Goal: Task Accomplishment & Management: Manage account settings

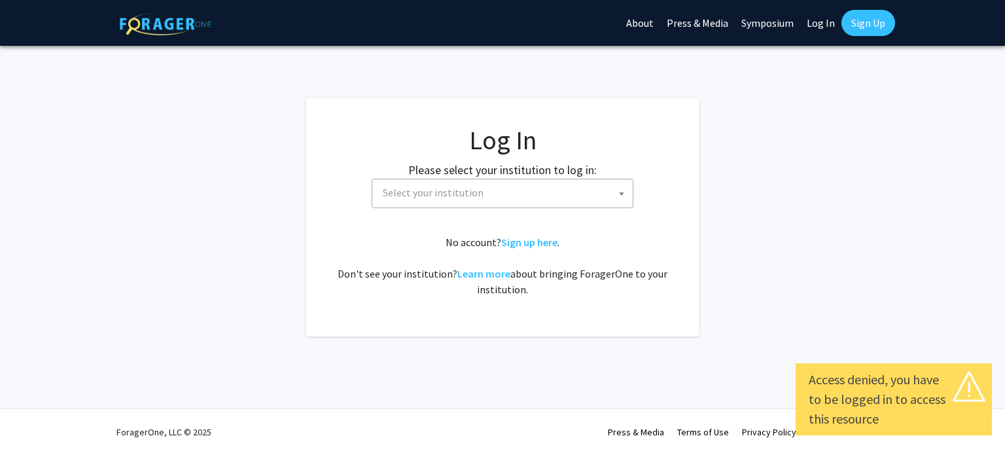
select select
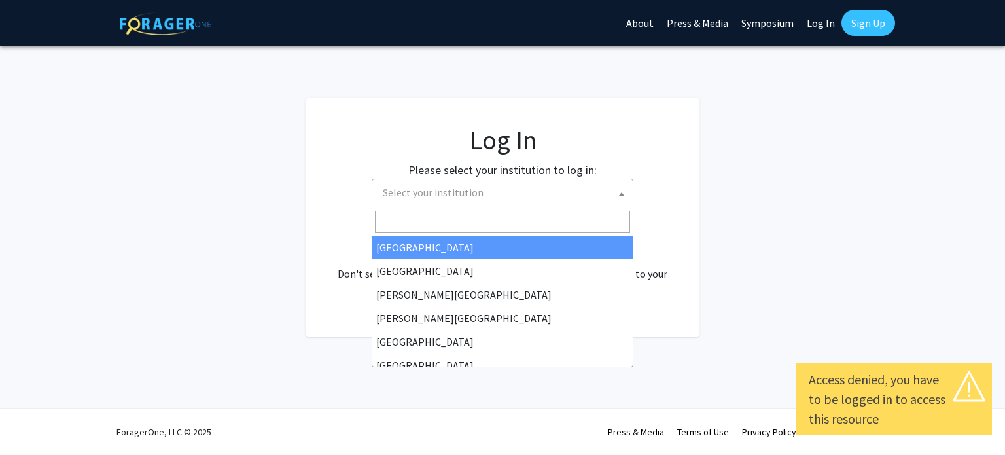
click at [471, 193] on span "Select your institution" at bounding box center [433, 192] width 101 height 13
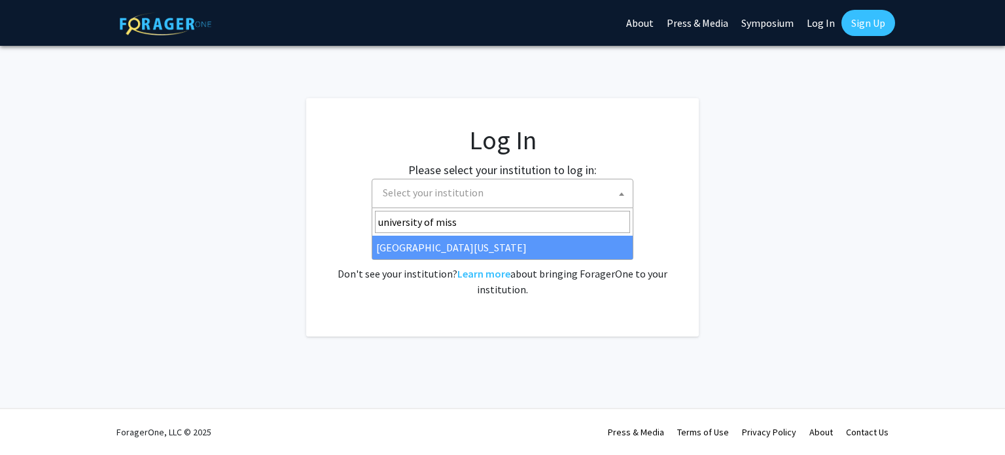
type input "university of miss"
select select "33"
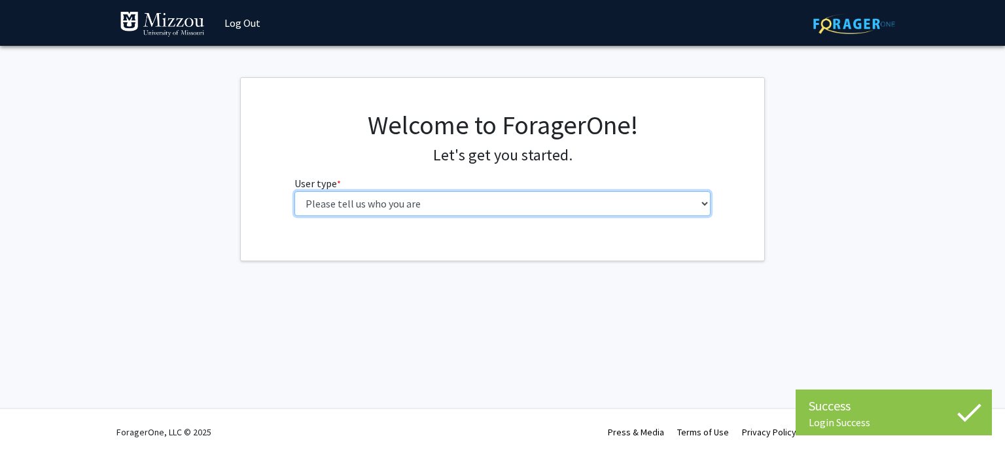
click at [567, 198] on select "Please tell us who you are Undergraduate Student Master's Student Doctoral Cand…" at bounding box center [502, 203] width 417 height 25
select select "1: undergrad"
click at [294, 191] on select "Please tell us who you are Undergraduate Student Master's Student Doctoral Cand…" at bounding box center [502, 203] width 417 height 25
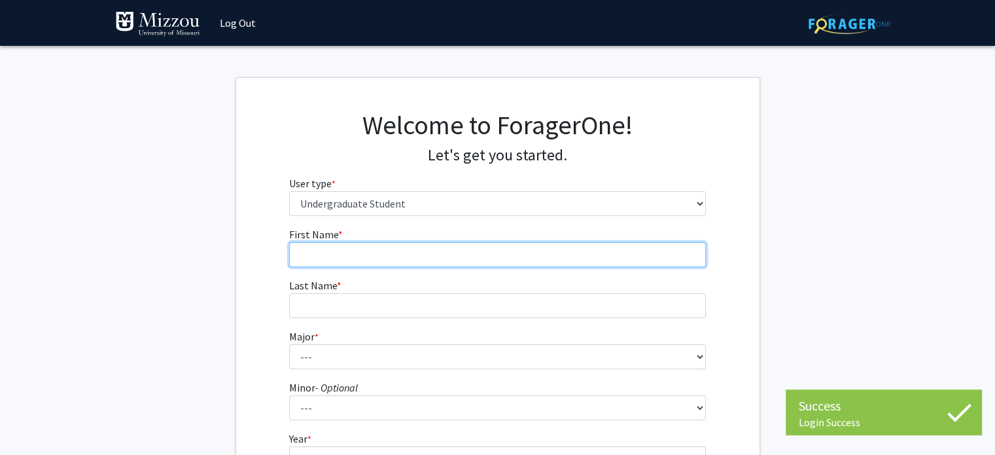
click at [477, 257] on input "First Name * required" at bounding box center [497, 254] width 417 height 25
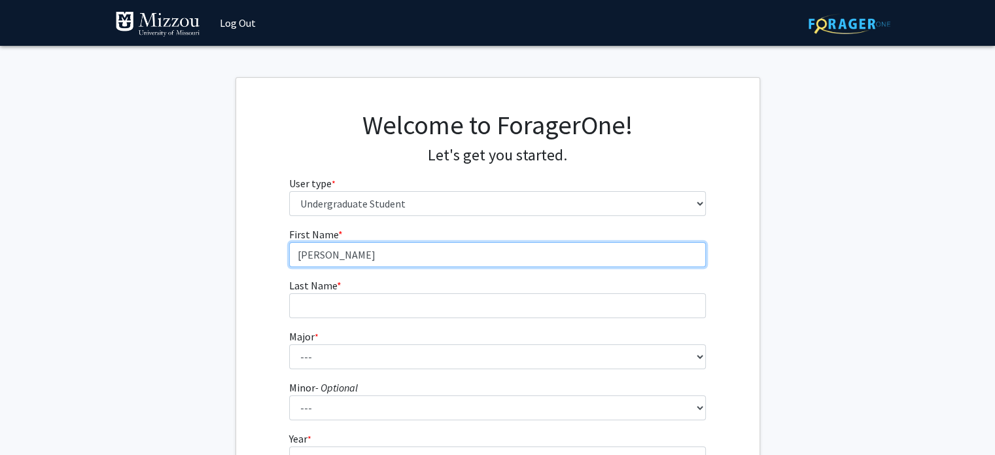
type input "[PERSON_NAME]"
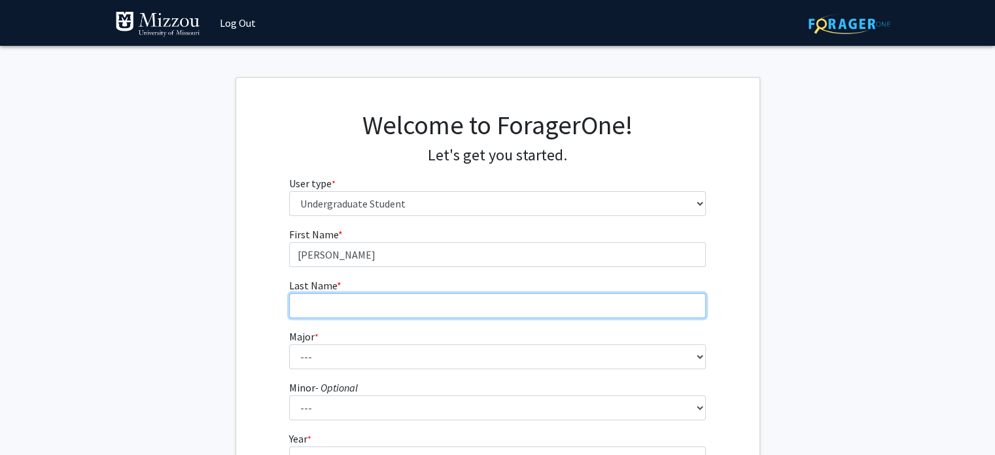
click at [406, 301] on input "Last Name * required" at bounding box center [497, 305] width 417 height 25
type input "[PERSON_NAME]"
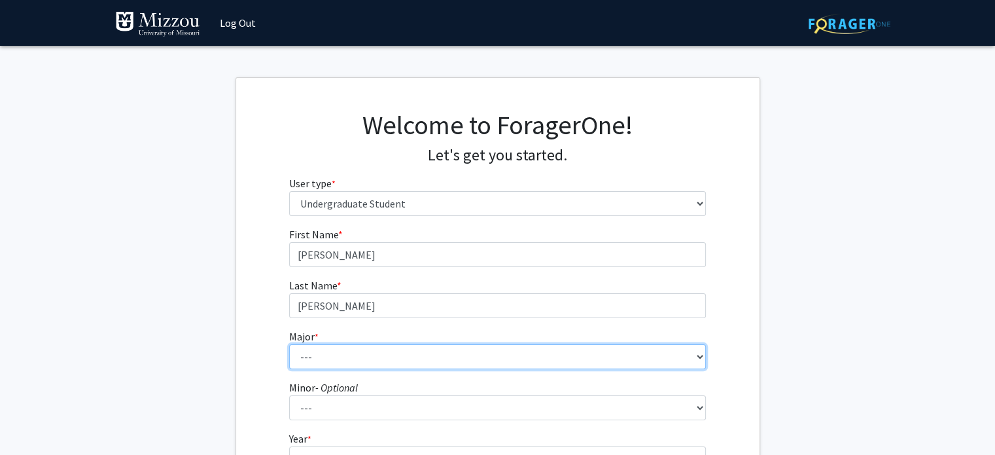
click at [392, 349] on select "--- Agribusiness Management Agricultural Education Agricultural Education: Comm…" at bounding box center [497, 356] width 417 height 25
select select "96: 2590"
click at [289, 344] on select "--- Agribusiness Management Agricultural Education Agricultural Education: Comm…" at bounding box center [497, 356] width 417 height 25
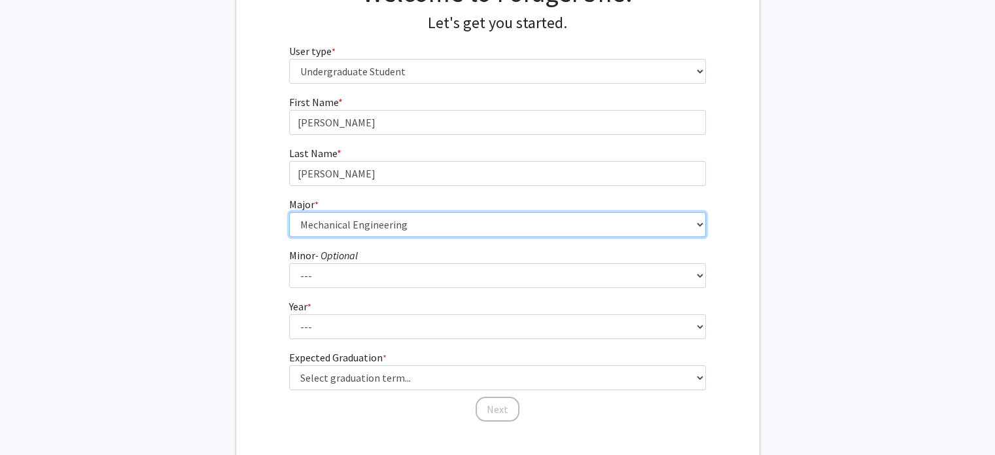
scroll to position [133, 0]
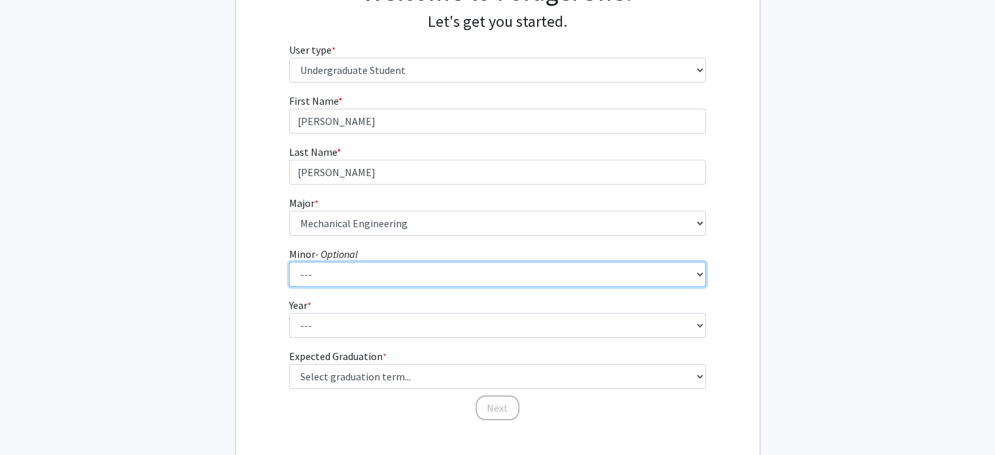
click at [327, 263] on select "--- Accountancy Aerospace Engineering Aerospace Studies Agribusiness Management…" at bounding box center [497, 274] width 417 height 25
select select "64: 2020"
click at [289, 262] on select "--- Accountancy Aerospace Engineering Aerospace Studies Agribusiness Management…" at bounding box center [497, 274] width 417 height 25
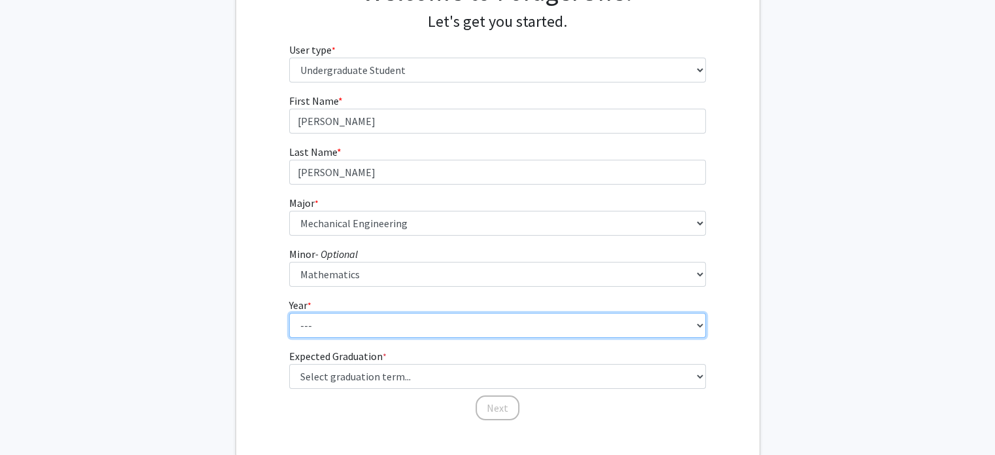
click at [367, 320] on select "--- First-year Sophomore Junior Senior Postbaccalaureate Certificate" at bounding box center [497, 325] width 417 height 25
select select "2: sophomore"
click at [289, 313] on select "--- First-year Sophomore Junior Senior Postbaccalaureate Certificate" at bounding box center [497, 325] width 417 height 25
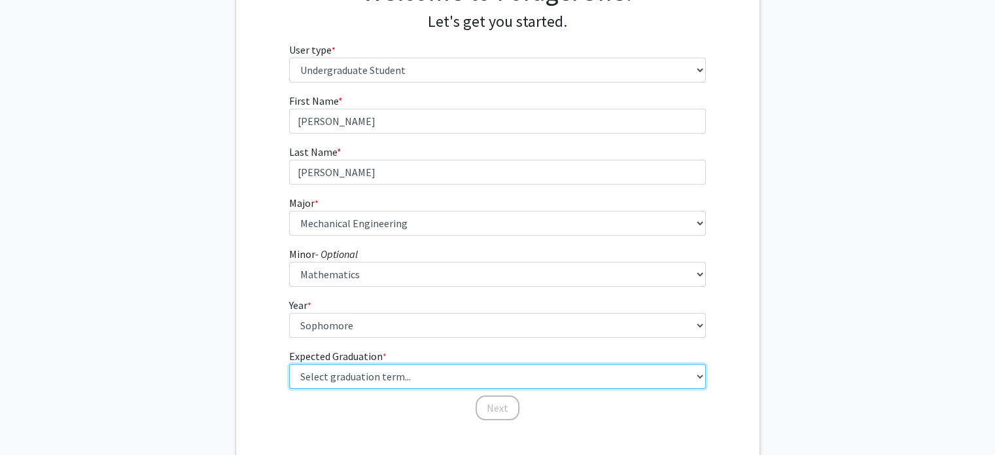
click at [375, 382] on select "Select graduation term... Spring 2025 Summer 2025 Fall 2025 Winter 2025 Spring …" at bounding box center [497, 376] width 417 height 25
select select "13: spring_2028"
click at [289, 364] on select "Select graduation term... Spring 2025 Summer 2025 Fall 2025 Winter 2025 Spring …" at bounding box center [497, 376] width 417 height 25
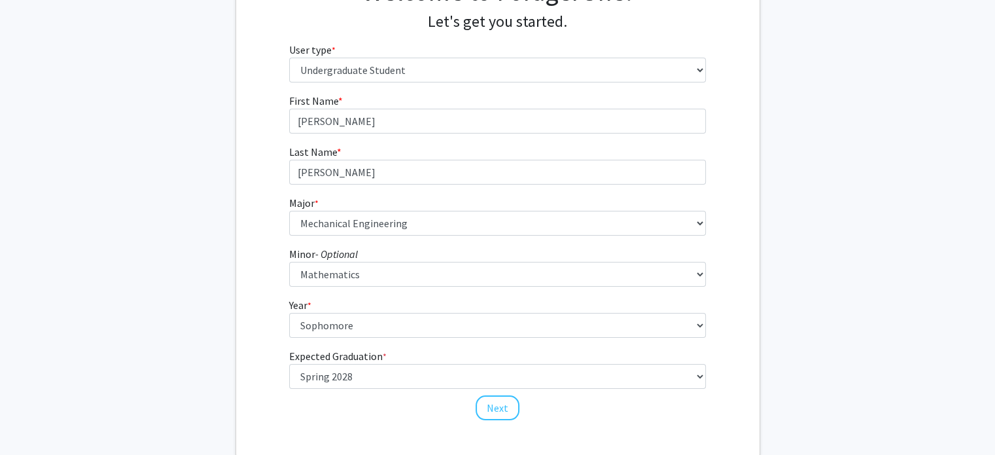
click at [354, 396] on div "Next" at bounding box center [497, 401] width 417 height 13
click at [500, 410] on button "Next" at bounding box center [497, 407] width 44 height 25
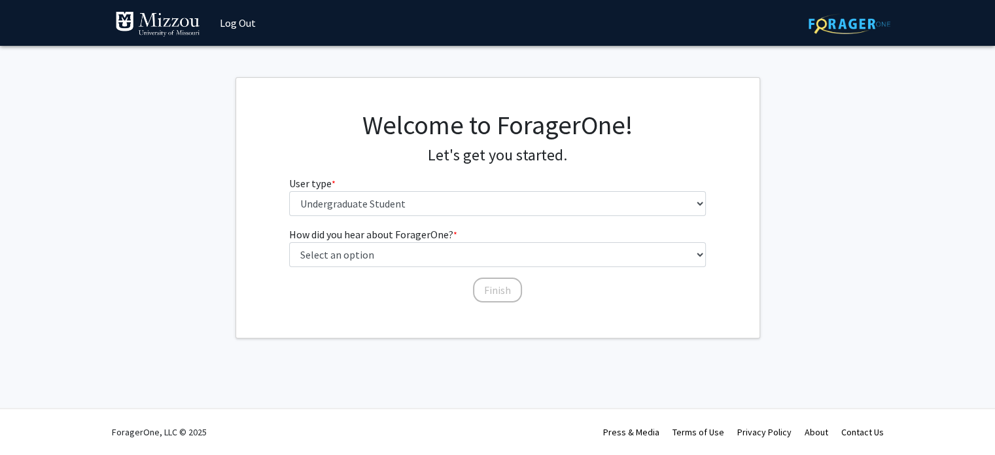
scroll to position [0, 0]
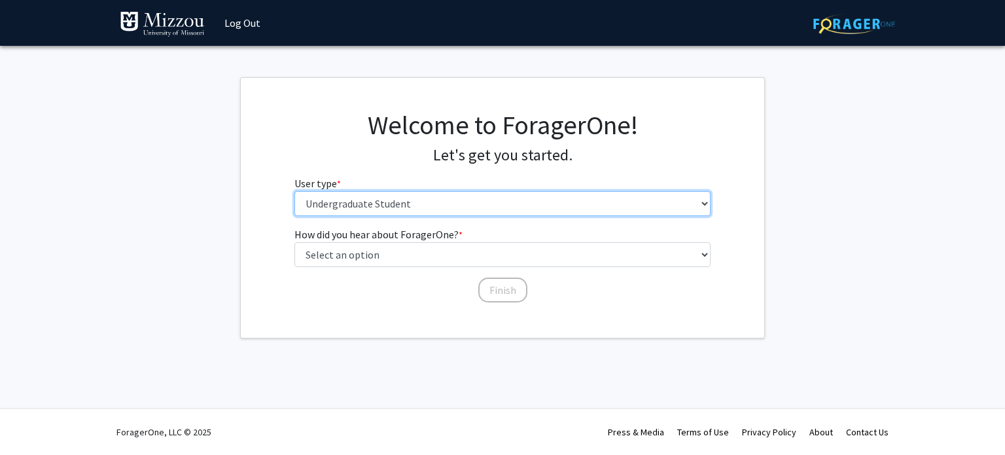
click at [464, 202] on select "Please tell us who you are Undergraduate Student Master's Student Doctoral Cand…" at bounding box center [502, 203] width 417 height 25
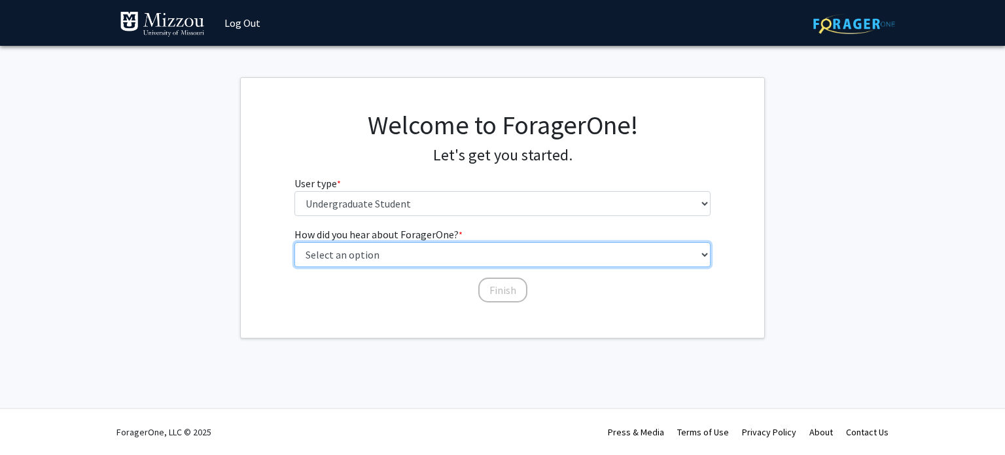
click at [453, 252] on select "Select an option Peer/student recommendation Faculty/staff recommendation Unive…" at bounding box center [502, 254] width 417 height 25
select select "3: university_website"
click at [294, 242] on select "Select an option Peer/student recommendation Faculty/staff recommendation Unive…" at bounding box center [502, 254] width 417 height 25
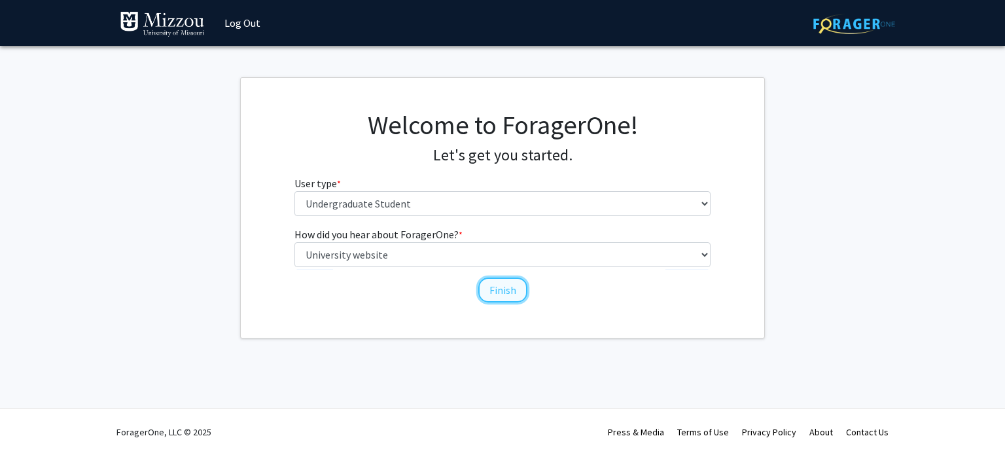
click at [510, 287] on button "Finish" at bounding box center [502, 289] width 49 height 25
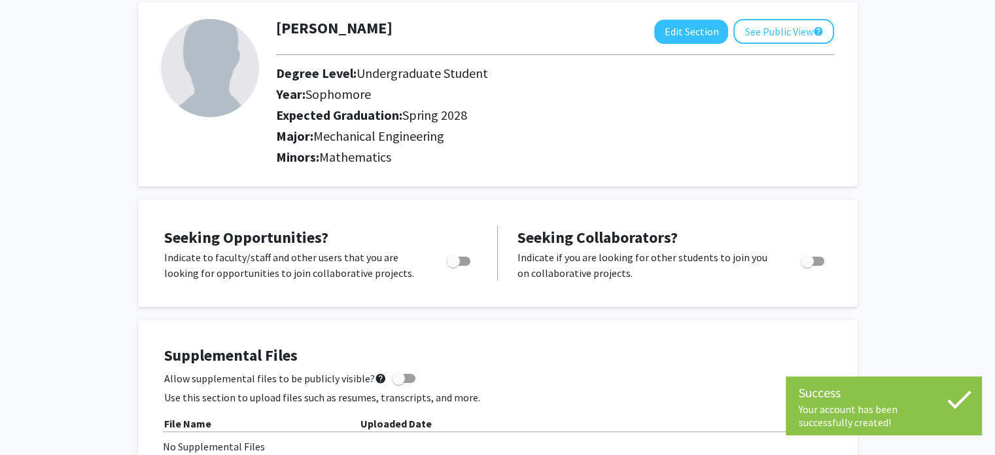
scroll to position [68, 0]
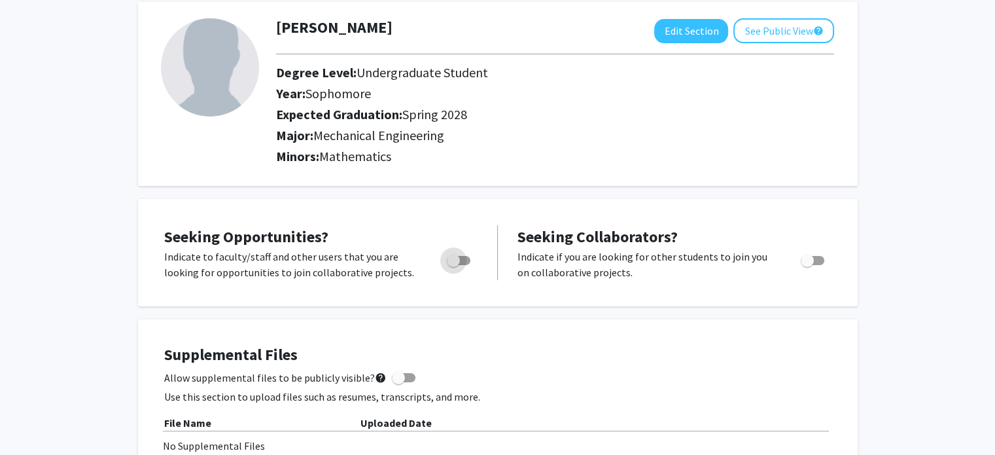
click at [465, 262] on span "Toggle" at bounding box center [459, 260] width 24 height 9
click at [453, 265] on input "Are you actively seeking opportunities?" at bounding box center [453, 265] width 1 height 1
checkbox input "true"
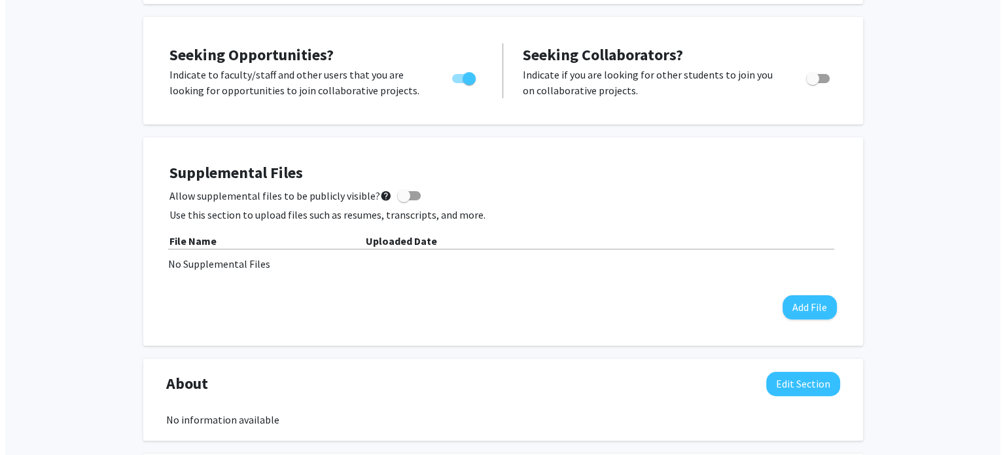
scroll to position [251, 0]
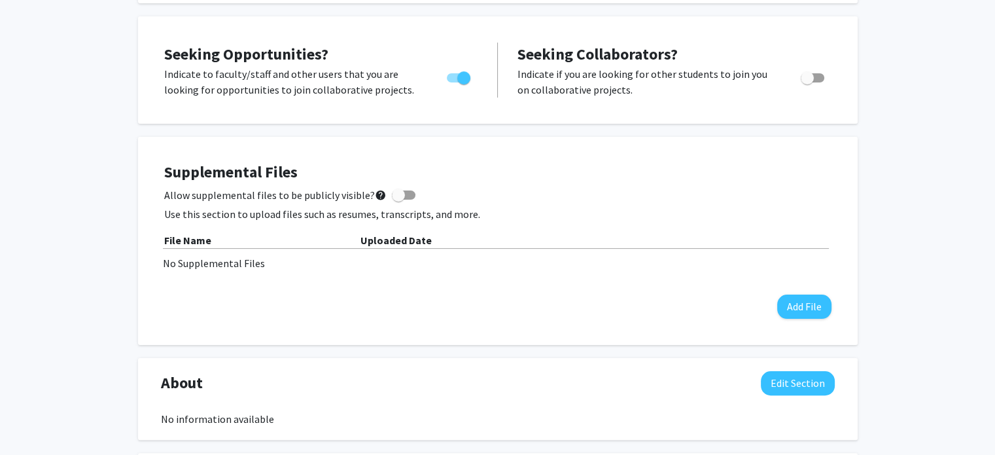
click at [795, 291] on div "Supplemental Files Allow supplemental files to be publicly visible? help Use th…" at bounding box center [497, 241] width 667 height 156
click at [801, 312] on button "Add File" at bounding box center [804, 306] width 54 height 24
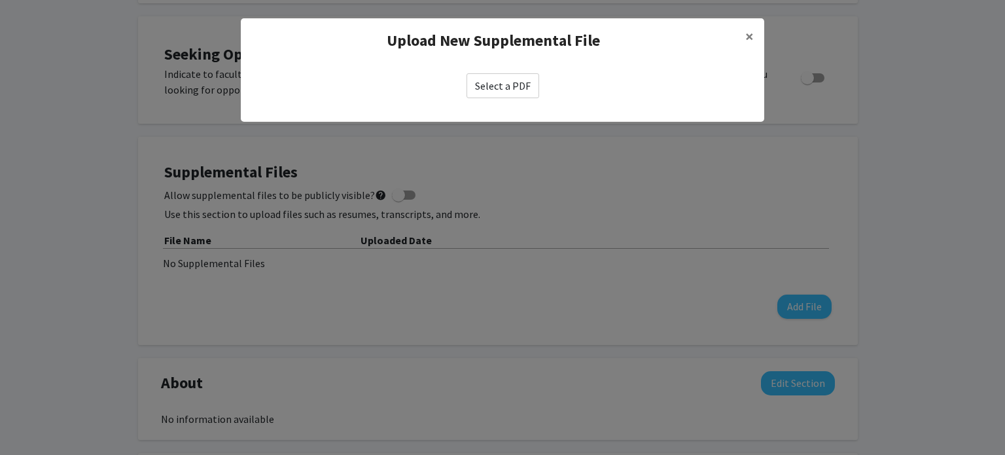
click at [504, 79] on label "Select a PDF" at bounding box center [502, 85] width 73 height 25
click at [0, 0] on input "Select a PDF" at bounding box center [0, 0] width 0 height 0
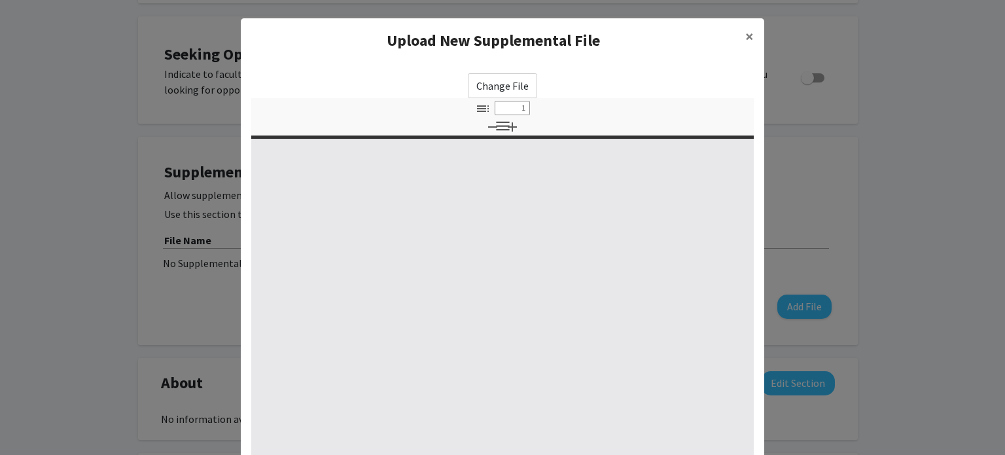
select select "custom"
type input "0"
select select "custom"
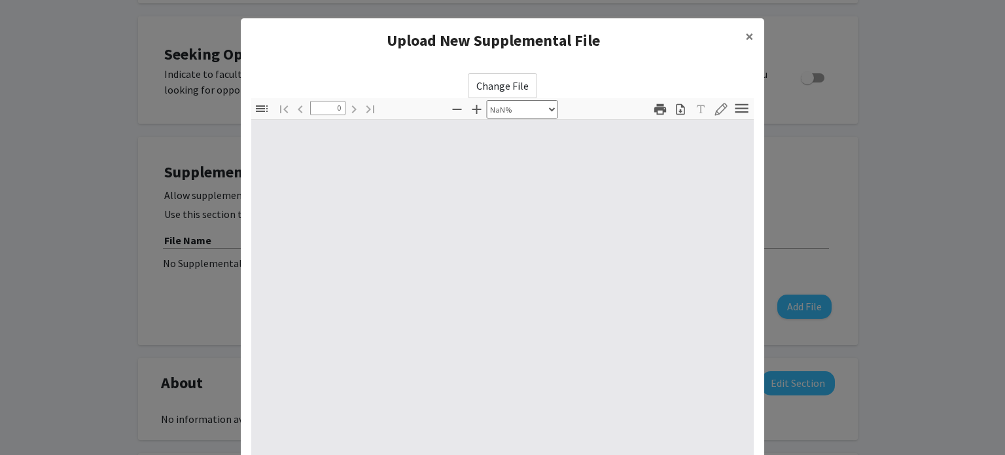
type input "1"
select select "auto"
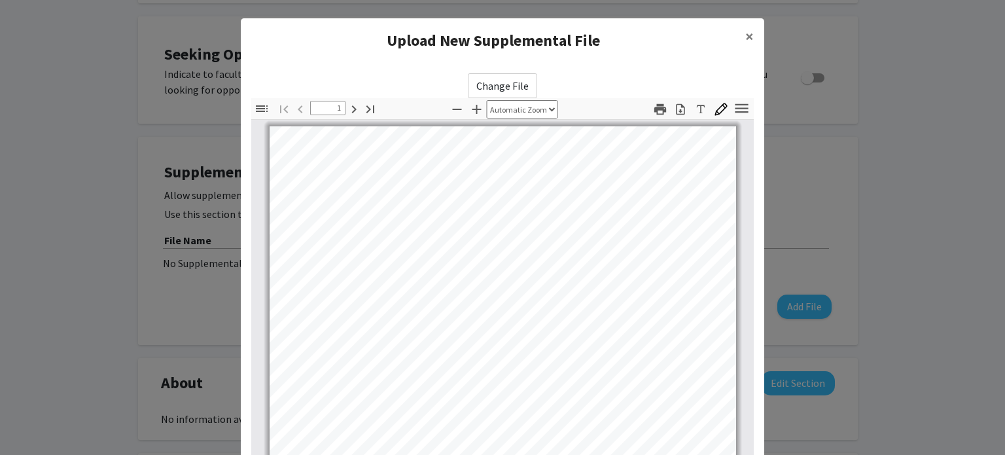
scroll to position [0, 0]
type input "2"
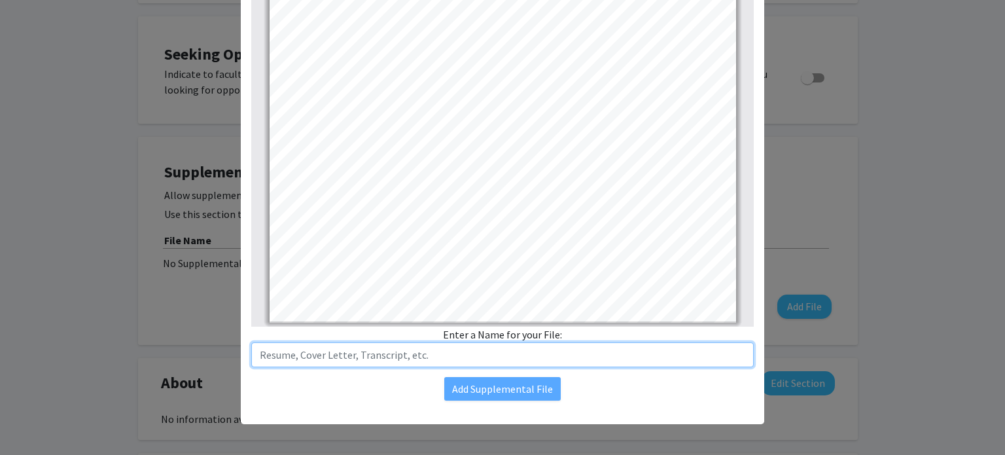
click at [449, 350] on input "text" at bounding box center [502, 354] width 502 height 25
type input "S"
type input "Academic Records - Updated Fall 2025"
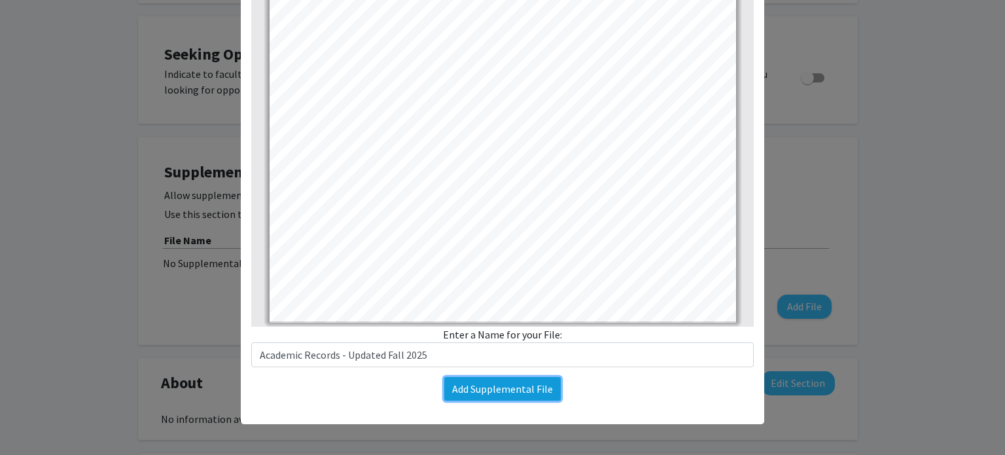
click at [479, 392] on button "Add Supplemental File" at bounding box center [502, 389] width 116 height 24
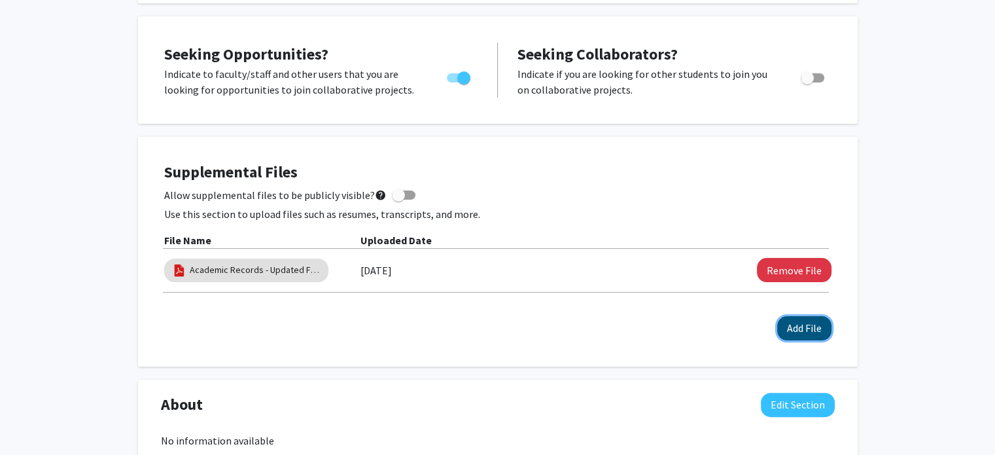
click at [795, 328] on button "Add File" at bounding box center [804, 328] width 54 height 24
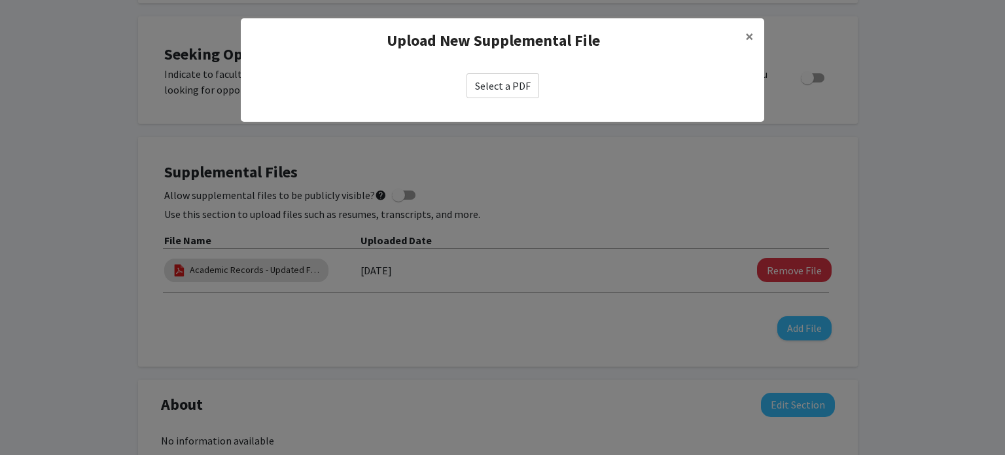
click at [519, 88] on label "Select a PDF" at bounding box center [502, 85] width 73 height 25
click at [0, 0] on input "Select a PDF" at bounding box center [0, 0] width 0 height 0
select select "custom"
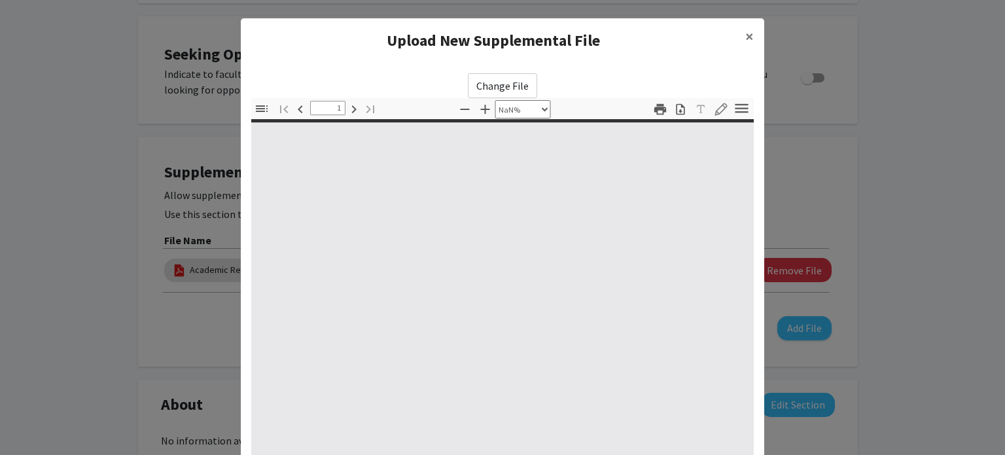
type input "0"
select select "custom"
type input "1"
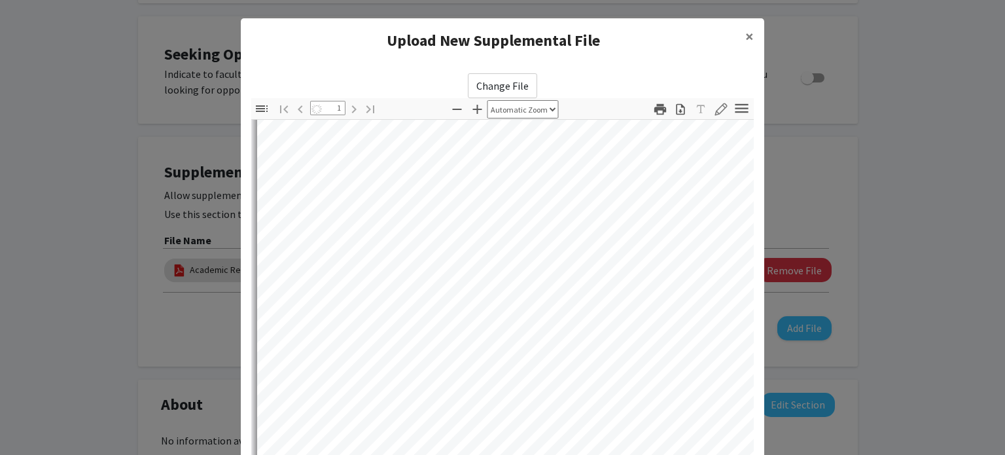
select select "auto"
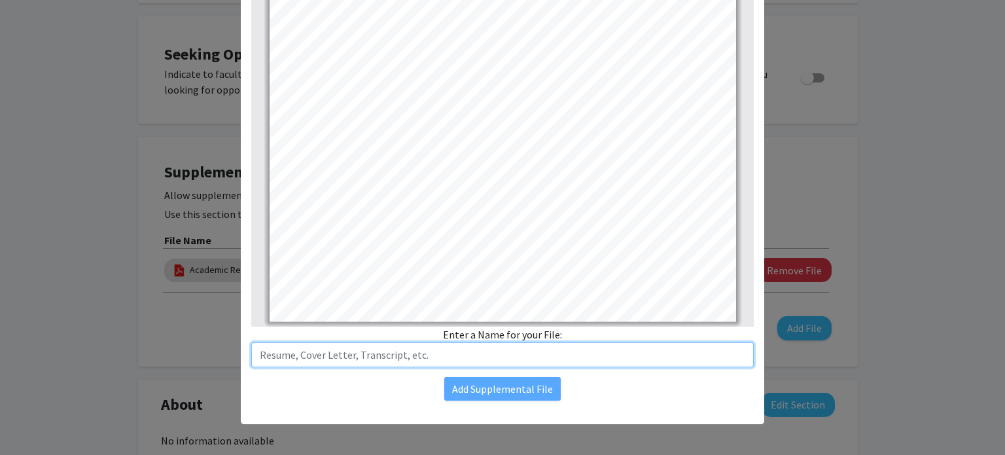
click at [392, 353] on input "text" at bounding box center [502, 354] width 502 height 25
type input "Resume - Updated [DATE]"
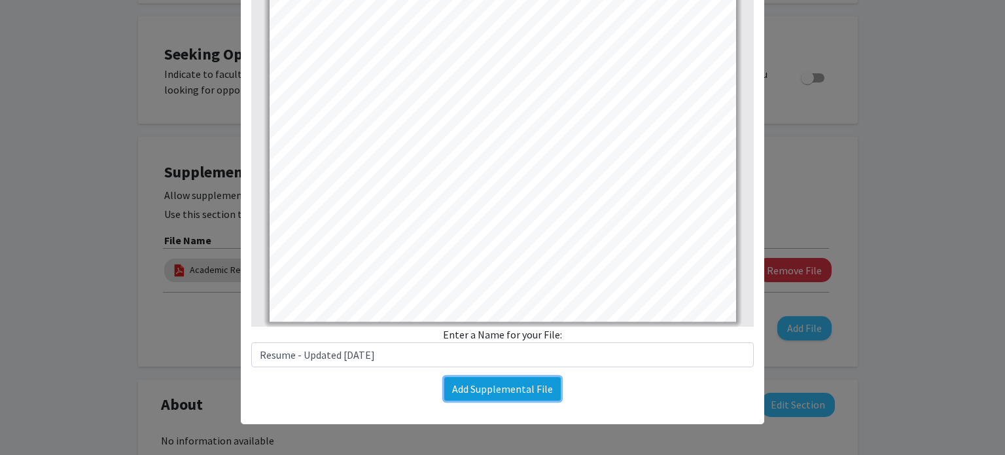
click at [487, 387] on button "Add Supplemental File" at bounding box center [502, 389] width 116 height 24
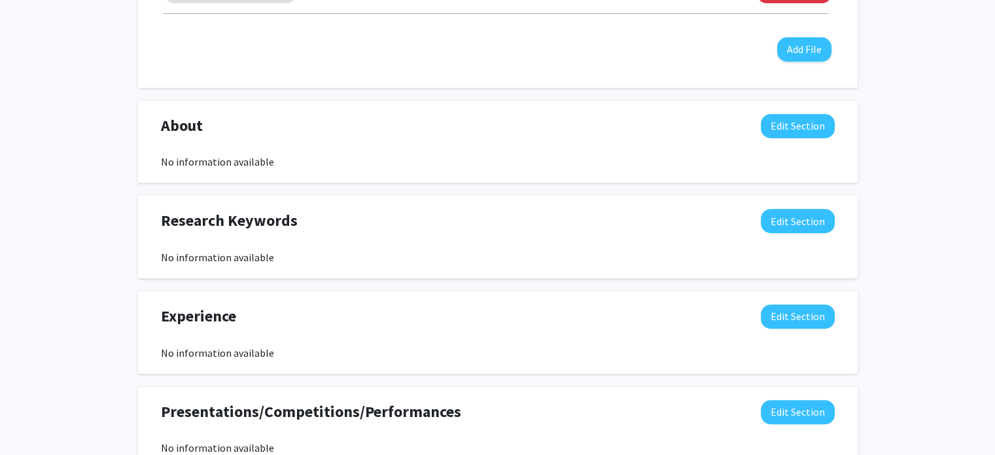
scroll to position [591, 0]
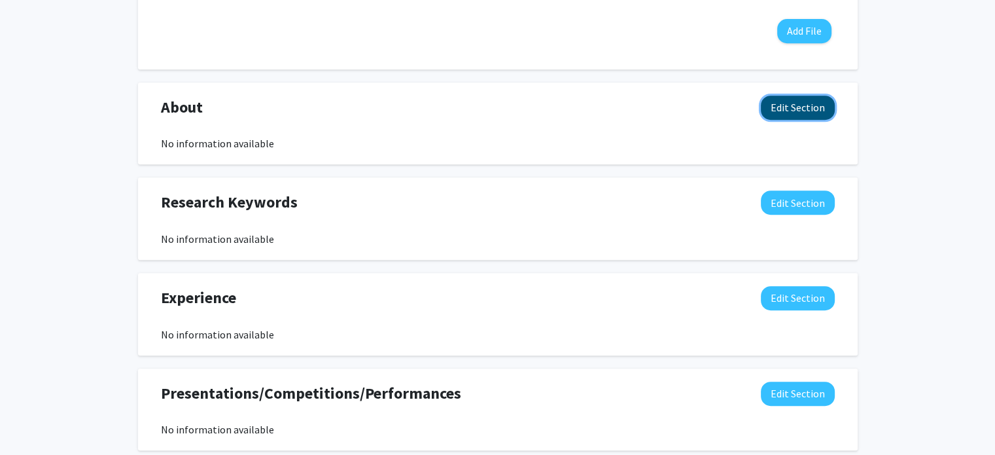
click at [805, 109] on button "Edit Section" at bounding box center [798, 107] width 74 height 24
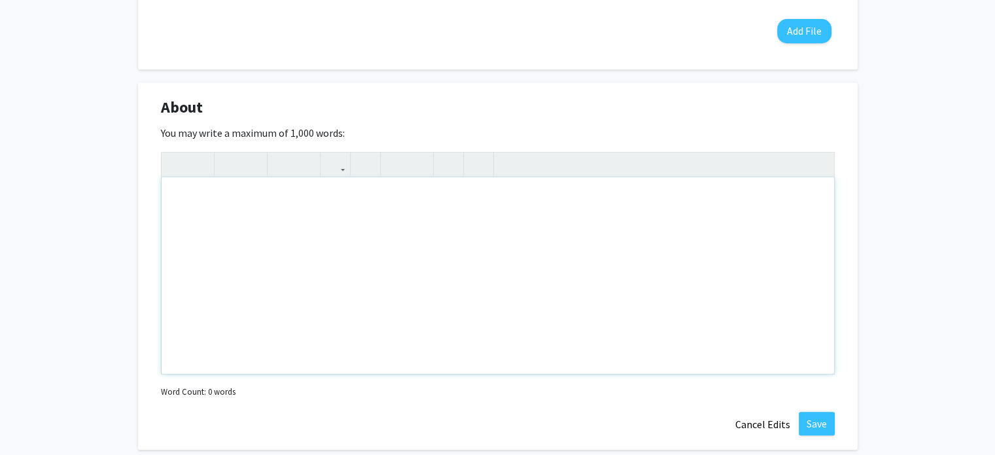
click at [370, 266] on div "Note to users with screen readers: Please deactivate our accessibility plugin f…" at bounding box center [498, 275] width 672 height 196
paste div "Note to users with screen readers: Please deactivate our accessibility plugin f…"
type textarea "<p>Mechanical Engineering student at the [GEOGRAPHIC_DATA][US_STATE], with mino…"
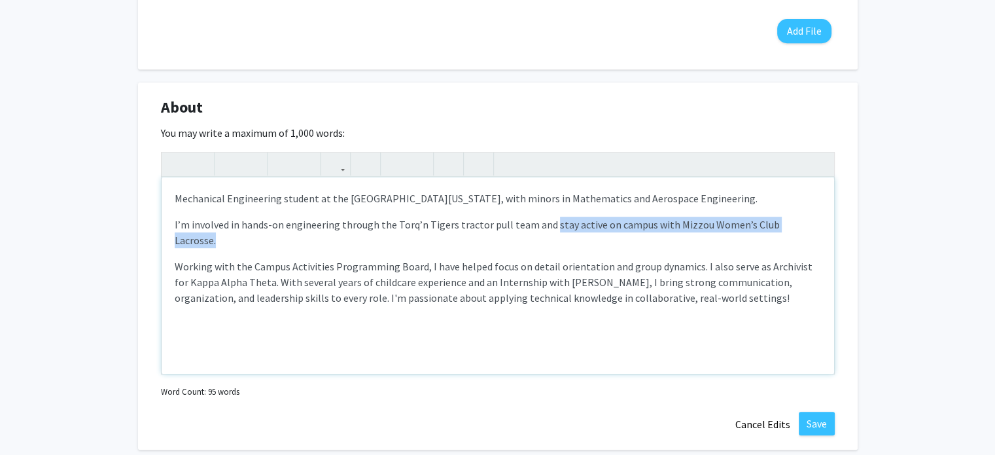
drag, startPoint x: 808, startPoint y: 224, endPoint x: 545, endPoint y: 227, distance: 263.6
click at [545, 227] on p "I’m involved in hands-on engineering through the Torq’n Tigers tractor pull tea…" at bounding box center [498, 231] width 646 height 31
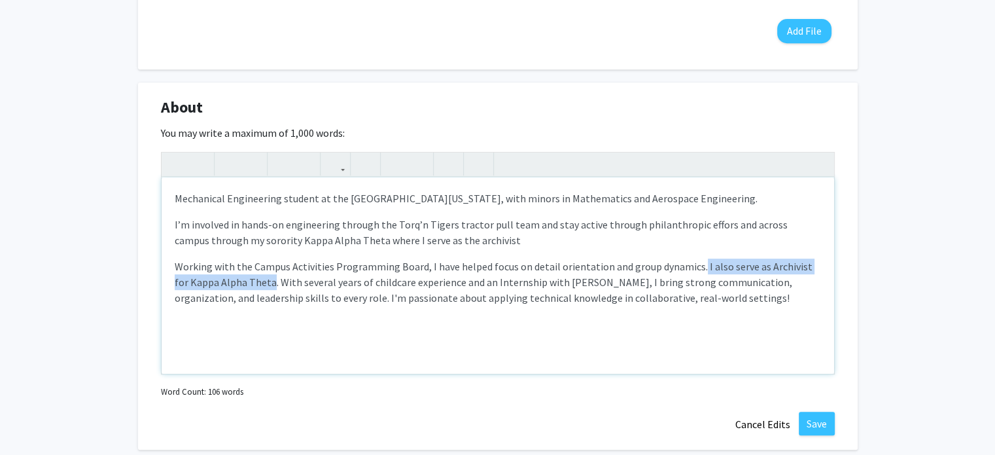
drag, startPoint x: 691, startPoint y: 266, endPoint x: 254, endPoint y: 286, distance: 437.4
click at [254, 286] on p "Working with the Campus Activities Programming Board, I have helped focus on de…" at bounding box center [498, 281] width 646 height 47
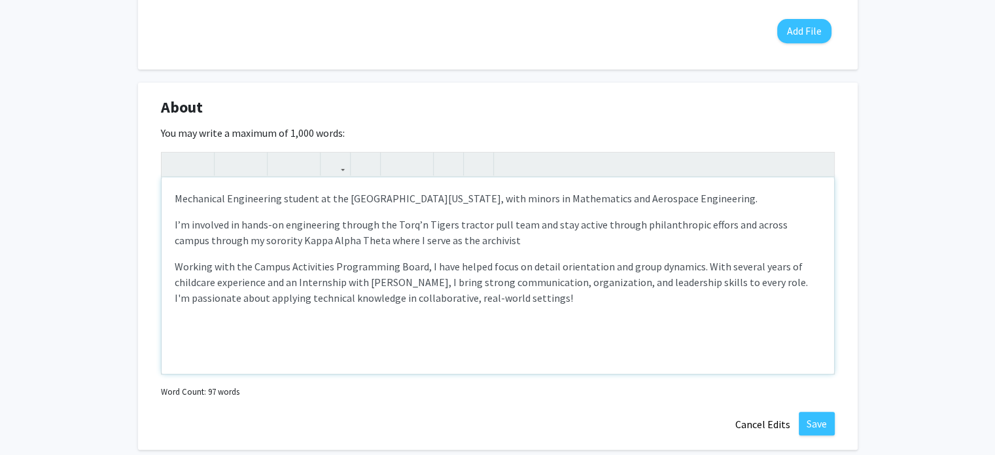
click at [421, 233] on p "I’m involved in hands-on engineering through the Torq’n Tigers tractor pull tea…" at bounding box center [498, 231] width 646 height 31
click at [508, 240] on p "I’m involved in hands-on engineering through the Torq’n Tigers tractor pull tea…" at bounding box center [498, 231] width 646 height 31
click at [646, 243] on p "I’m involved in hands-on engineering through the Torq’n Tigers tractor pull tea…" at bounding box center [498, 231] width 646 height 31
click at [699, 225] on p "I’m involved in hands-on engineering through the Torq’n Tigers tractor pull tea…" at bounding box center [498, 231] width 646 height 31
click at [712, 226] on p "I’m involved in hands-on engineering through the Torq’n Tigers tractor pull tea…" at bounding box center [498, 231] width 646 height 31
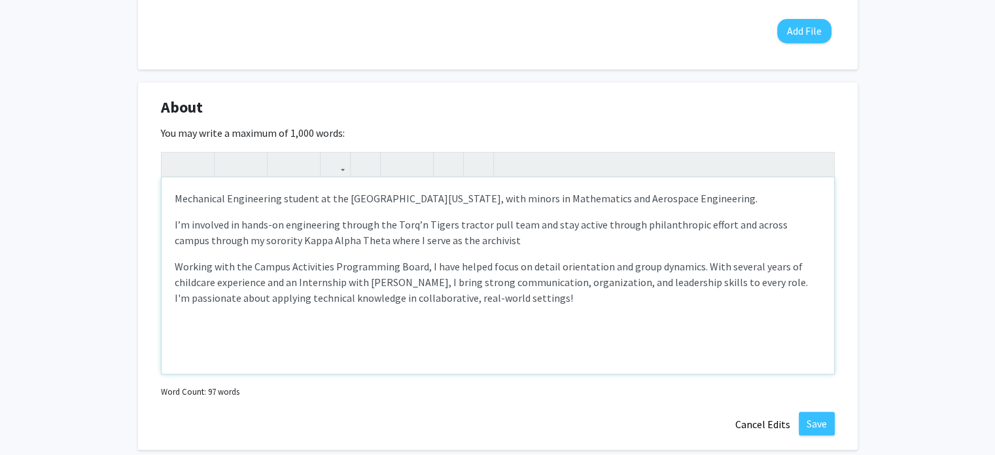
click at [591, 228] on p "I’m involved in hands-on engineering through the Torq’n Tigers tractor pull tea…" at bounding box center [498, 231] width 646 height 31
click at [545, 224] on p "I’m involved in hands-on engineering through the Torq’n Tigers tractor pull tea…" at bounding box center [498, 231] width 646 height 31
drag, startPoint x: 593, startPoint y: 224, endPoint x: 731, endPoint y: 227, distance: 138.7
click at [731, 227] on p "I’m involved in hands-on engineering through the Torq’n Tigers tractor pull tea…" at bounding box center [498, 231] width 646 height 31
click at [624, 238] on p "I’m involved in hands-on engineering through the Torq’n Tigers tractor pull tea…" at bounding box center [498, 231] width 646 height 31
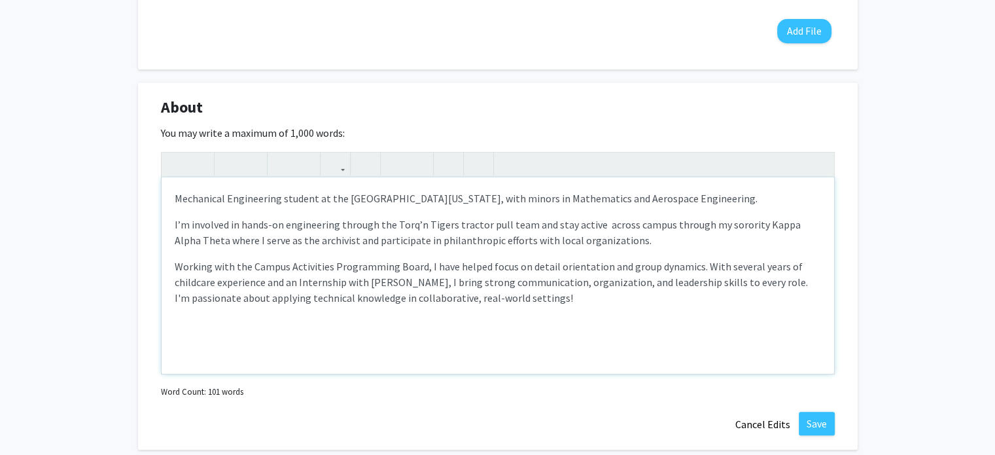
click at [624, 224] on p "I’m involved in hands-on engineering through the Torq’n Tigers tractor pull tea…" at bounding box center [498, 231] width 646 height 31
click at [746, 226] on p "I’m involved in hands-on engineering through the Torq’n Tigers tractor pull tea…" at bounding box center [498, 231] width 646 height 31
click at [197, 242] on p "I’m involved in hands-on engineering through the Torq’n Tigers tractor pull tea…" at bounding box center [498, 231] width 646 height 31
click at [257, 262] on p "Working with the Campus Activities Programming Board, I have helped focus on de…" at bounding box center [498, 281] width 646 height 47
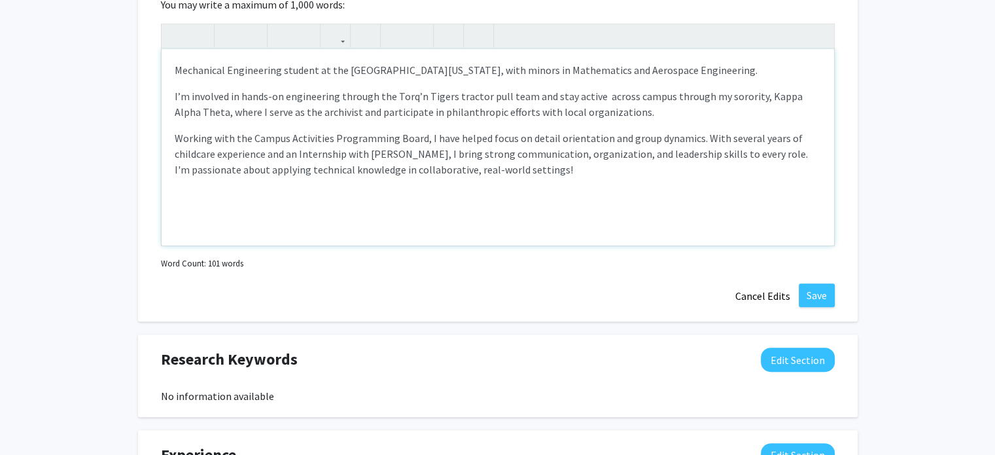
scroll to position [724, 0]
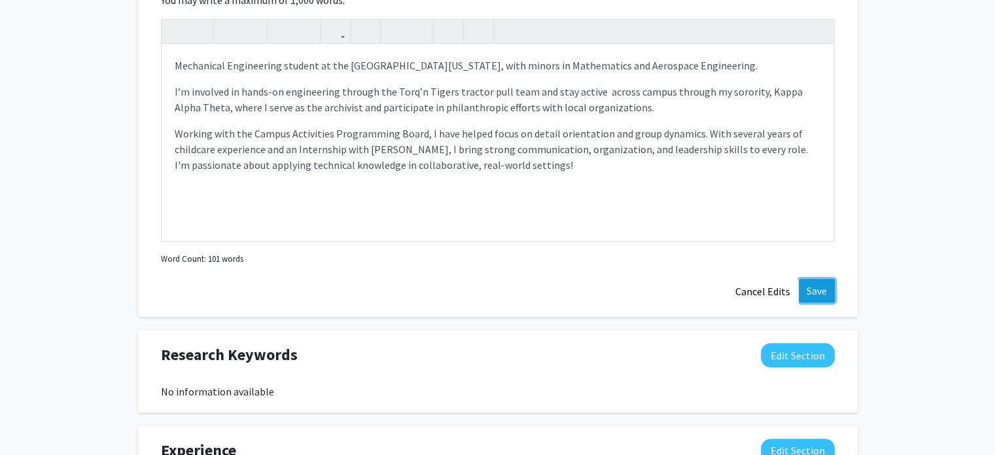
click at [821, 286] on button "Save" at bounding box center [817, 291] width 36 height 24
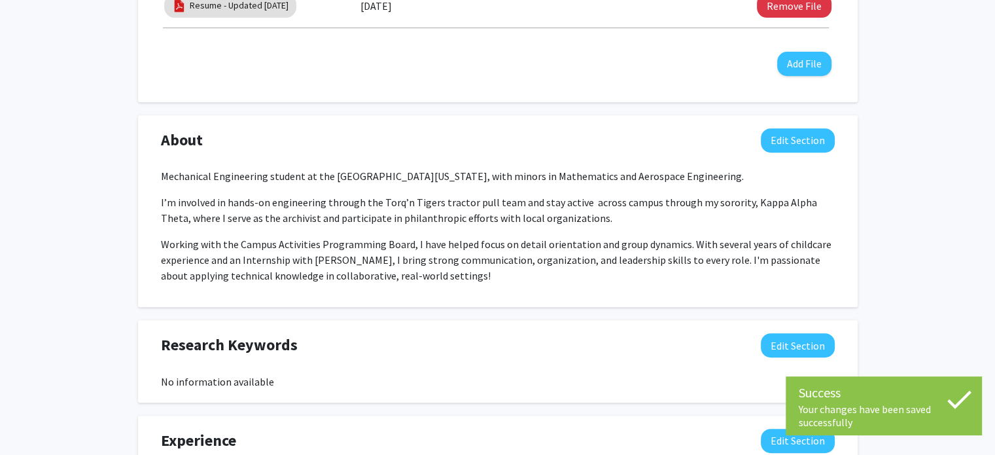
scroll to position [557, 0]
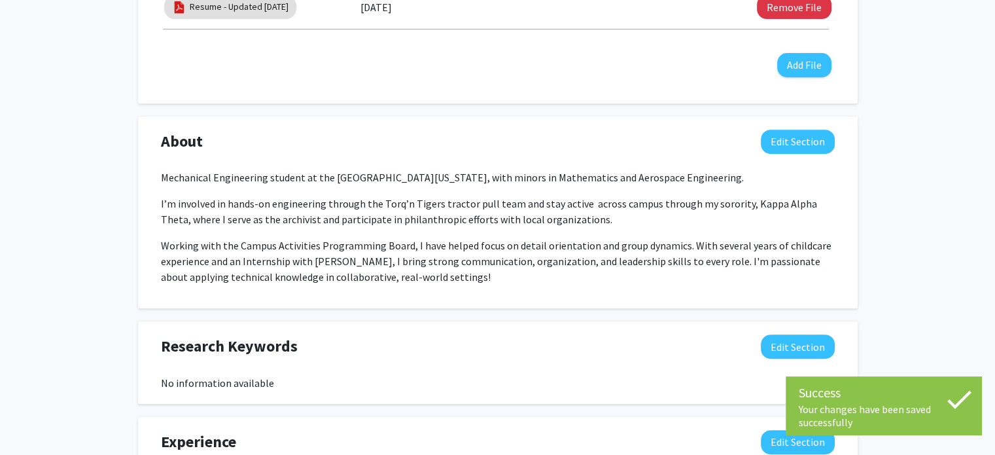
click at [500, 232] on div "Mechanical Engineering student at the [GEOGRAPHIC_DATA][US_STATE], with minors …" at bounding box center [498, 226] width 674 height 115
click at [785, 142] on button "Edit Section" at bounding box center [798, 142] width 74 height 24
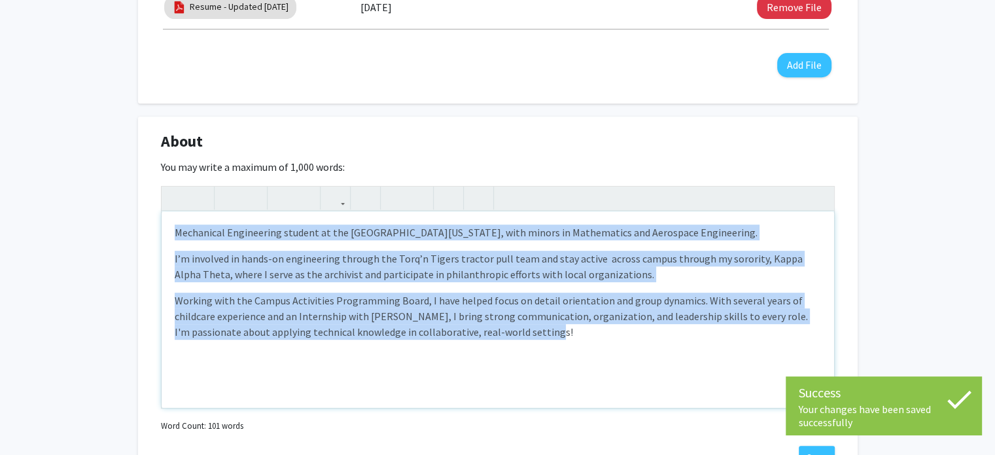
drag, startPoint x: 564, startPoint y: 332, endPoint x: 149, endPoint y: 239, distance: 425.6
click at [149, 239] on div "About Edit Section You may write a maximum of 1,000 words: <p>Mechanical Engine…" at bounding box center [497, 300] width 719 height 368
copy div "Mechanical Engineering student at the [GEOGRAPHIC_DATA][US_STATE], with minors …"
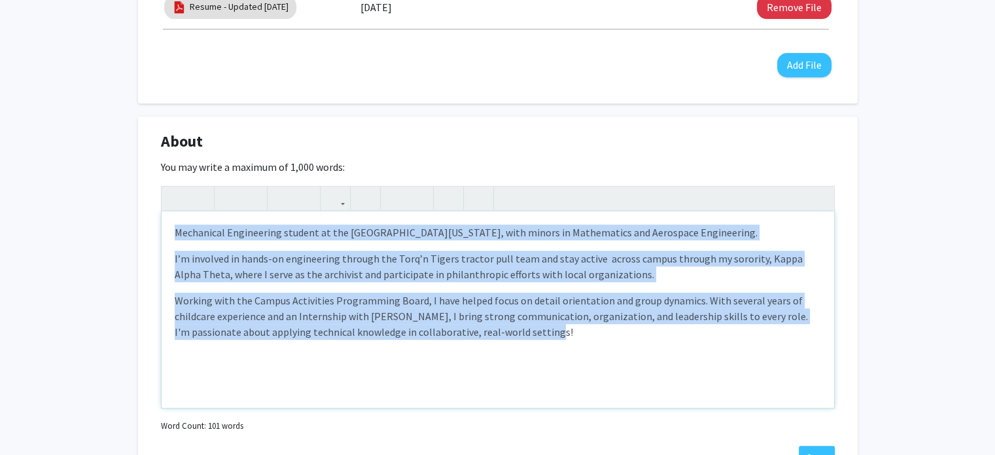
type textarea "<p>Mechanical Engineering student at the [GEOGRAPHIC_DATA][US_STATE], with mino…"
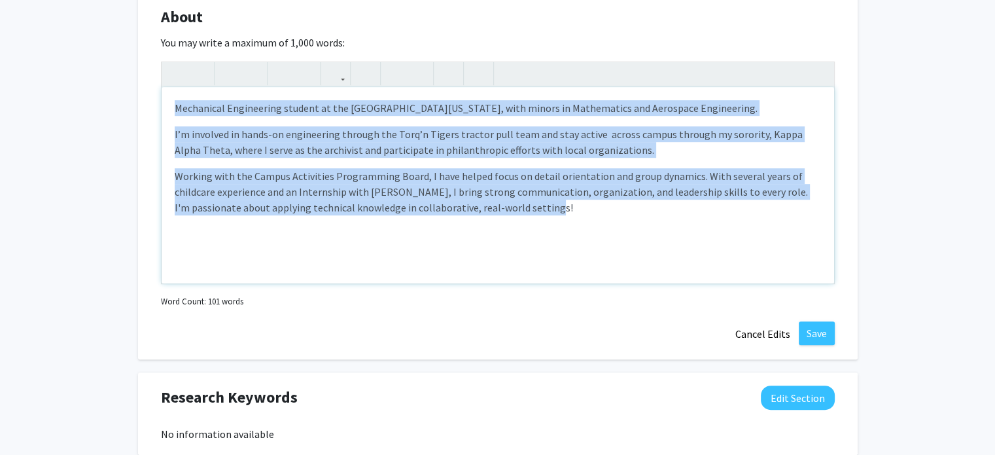
scroll to position [682, 0]
click at [831, 330] on button "Save" at bounding box center [817, 332] width 36 height 24
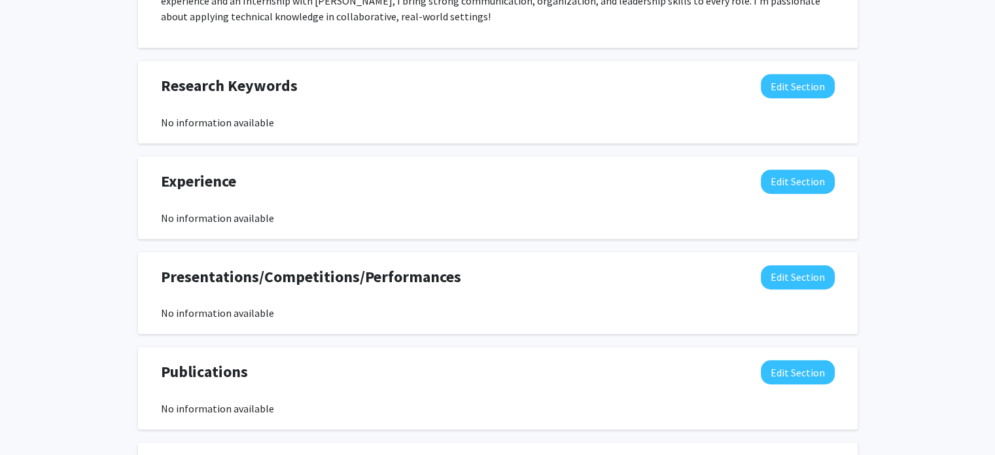
scroll to position [820, 0]
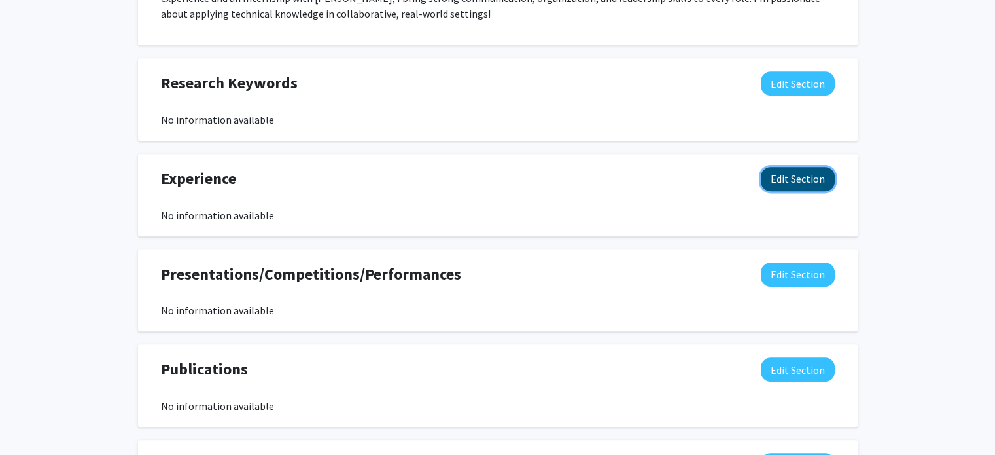
click at [793, 183] on button "Edit Section" at bounding box center [798, 179] width 74 height 24
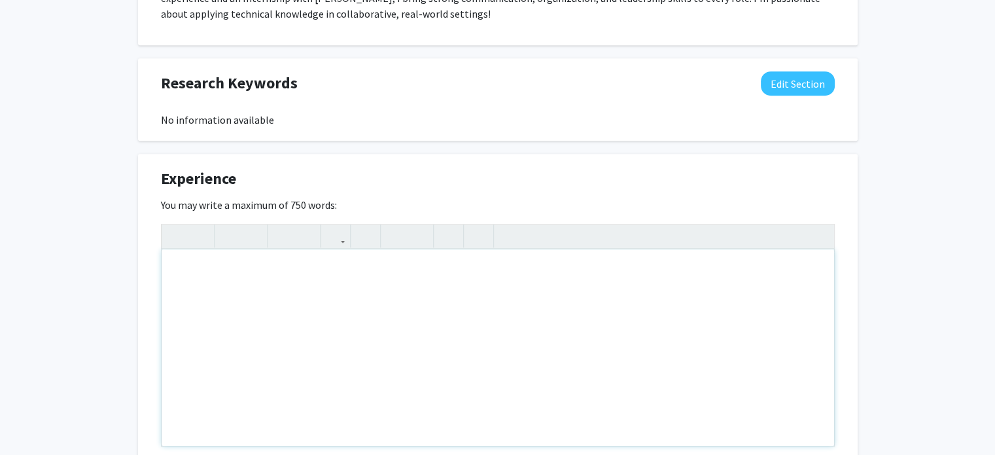
click at [467, 300] on div "Note to users with screen readers: Please deactivate our accessibility plugin f…" at bounding box center [498, 347] width 672 height 196
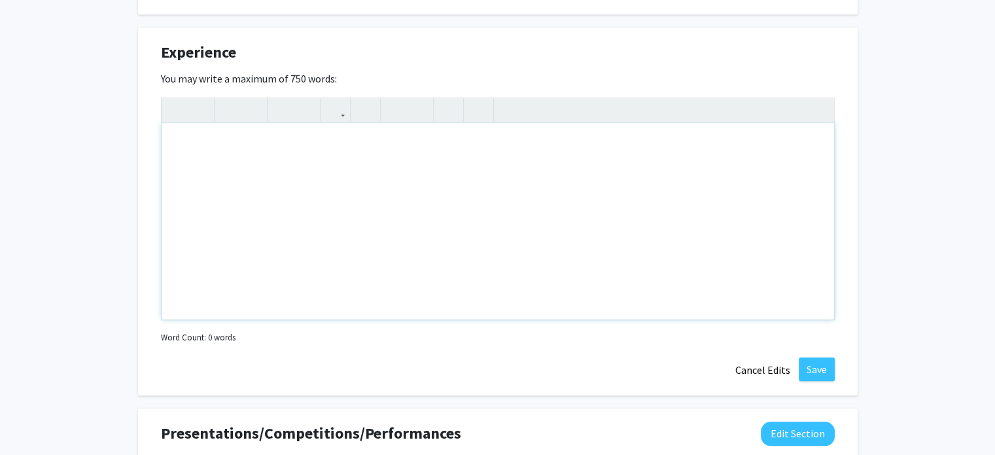
scroll to position [947, 0]
click at [763, 365] on button "Cancel Edits" at bounding box center [763, 368] width 72 height 25
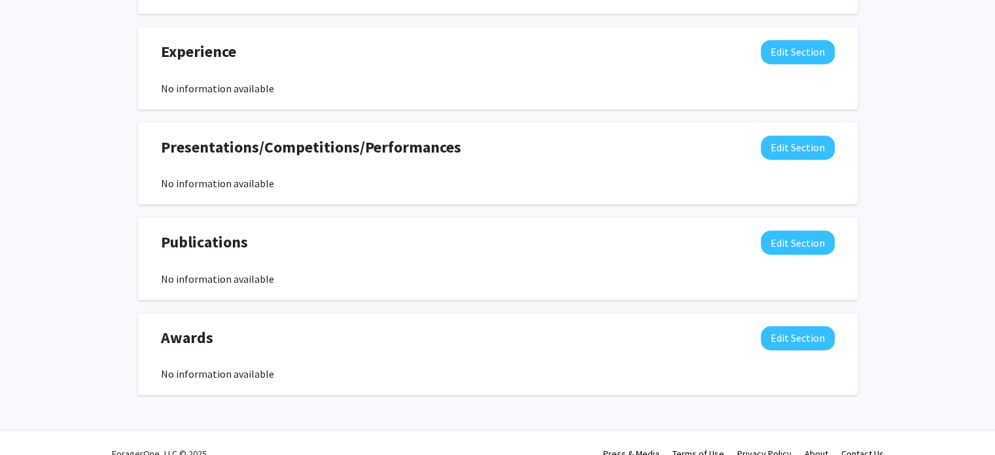
scroll to position [968, 0]
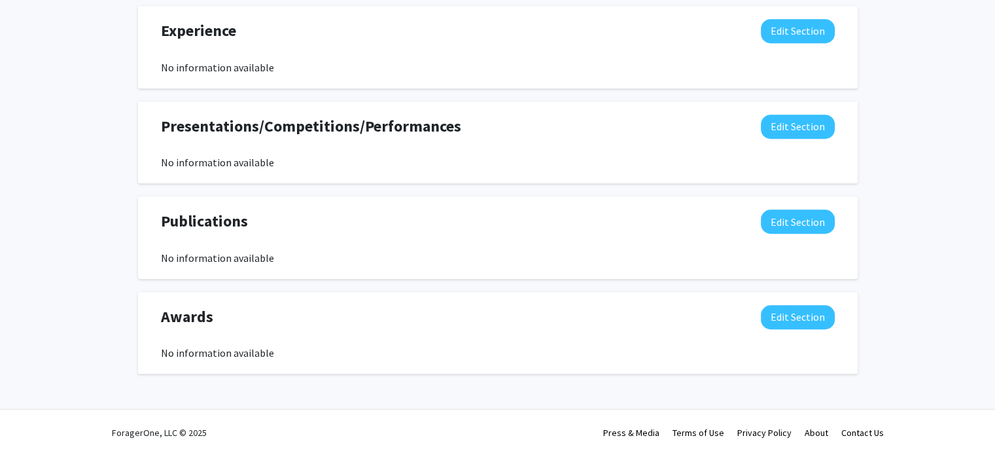
click at [361, 125] on span "Presentations/Competitions/Performances" at bounding box center [311, 126] width 300 height 24
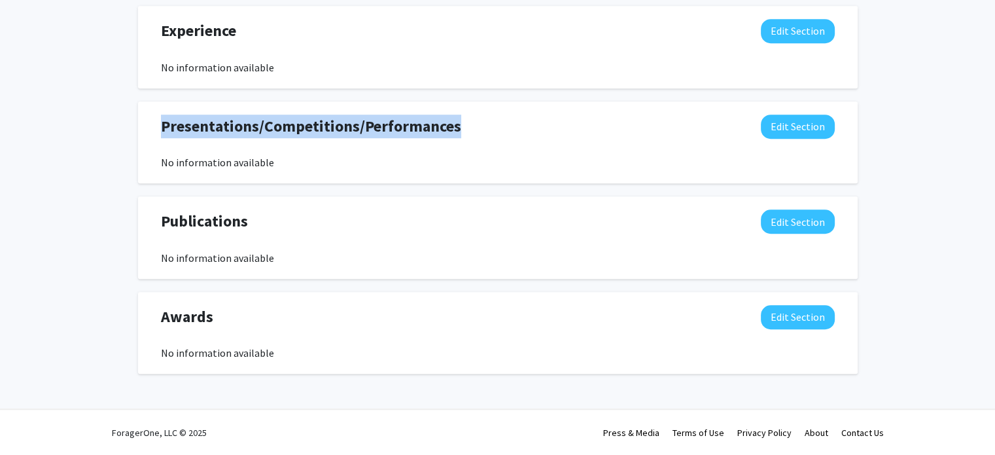
click at [361, 125] on span "Presentations/Competitions/Performances" at bounding box center [311, 126] width 300 height 24
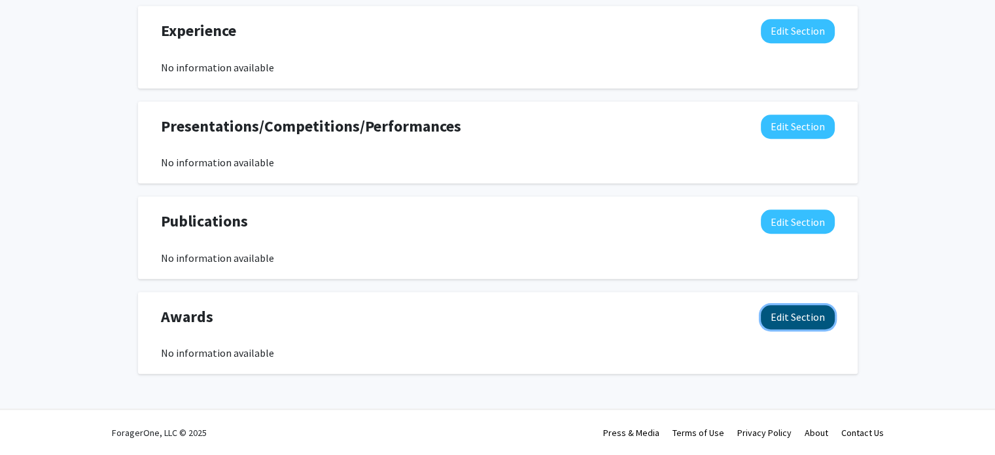
click at [797, 322] on button "Edit Section" at bounding box center [798, 317] width 74 height 24
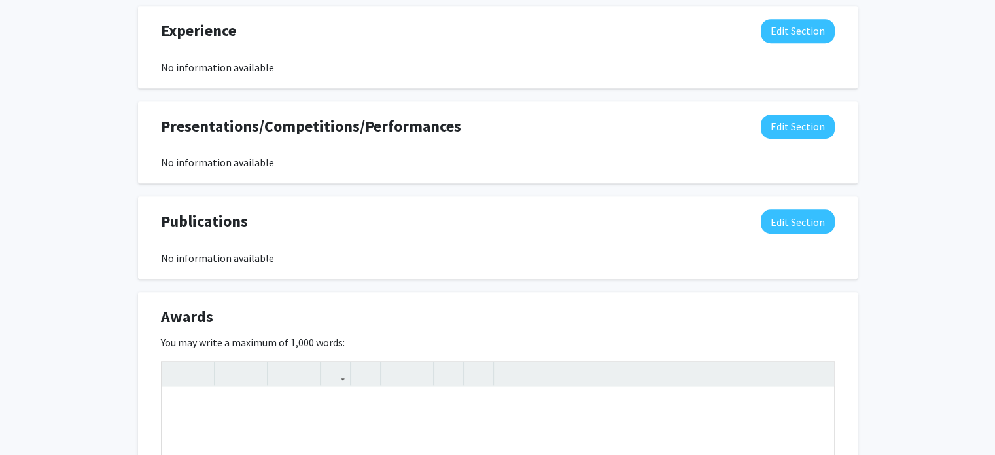
scroll to position [1081, 0]
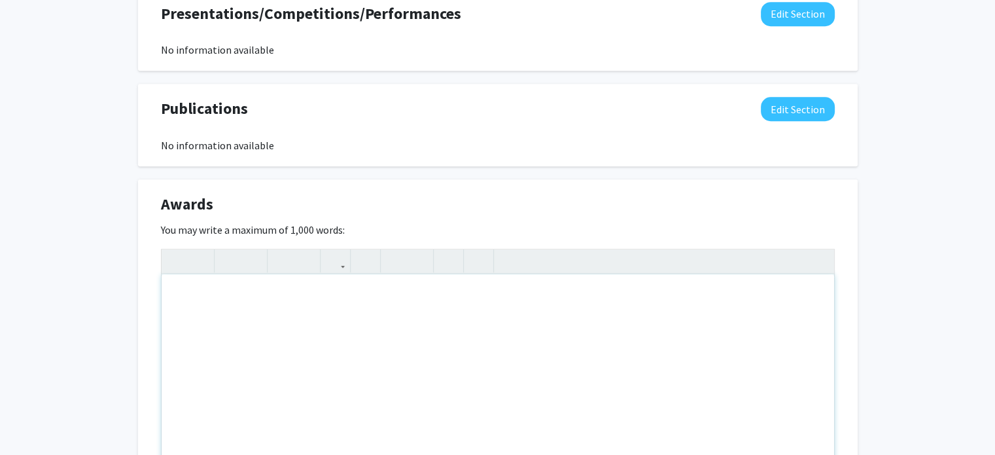
click at [432, 286] on div "Note to users with screen readers: Please deactivate our accessibility plugin f…" at bounding box center [498, 372] width 672 height 196
type textarea "Excellence in Leadership - Alpha Mu&nbsp;&nbsp;"
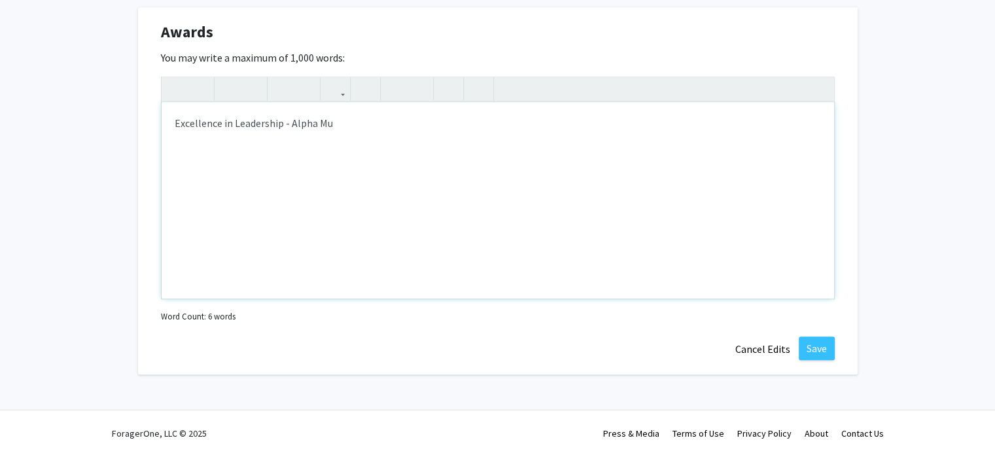
click at [337, 114] on div "Excellence in Leadership - Alpha Mu" at bounding box center [498, 200] width 672 height 196
click at [332, 124] on div "Excellence in Leadership - Alpha Mu Spring 202" at bounding box center [498, 200] width 672 height 196
click at [284, 123] on div "Excellence in Leadership - Alpha Mu Spring 202" at bounding box center [498, 200] width 672 height 196
click at [289, 126] on div "Excellence in Leadership - Alpha Mu Spring 202" at bounding box center [498, 200] width 672 height 196
drag, startPoint x: 288, startPoint y: 120, endPoint x: 327, endPoint y: 126, distance: 39.0
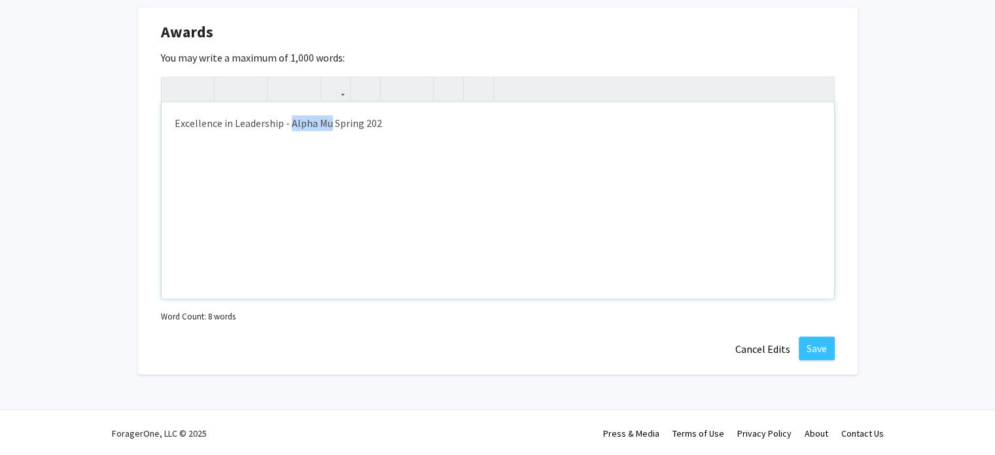
click at [327, 126] on div "Excellence in Leadership - Alpha Mu Spring 202" at bounding box center [498, 200] width 672 height 196
copy div "Alpha Mu"
click at [171, 118] on div "Excellence in Leadership Spring 202" at bounding box center [498, 200] width 672 height 196
click at [213, 122] on p "Alpha MuExcellence in Leadership Spring 202" at bounding box center [498, 123] width 646 height 16
click at [326, 120] on p "Alpha Mu Excellence in Leadership Spring 202" at bounding box center [498, 123] width 646 height 16
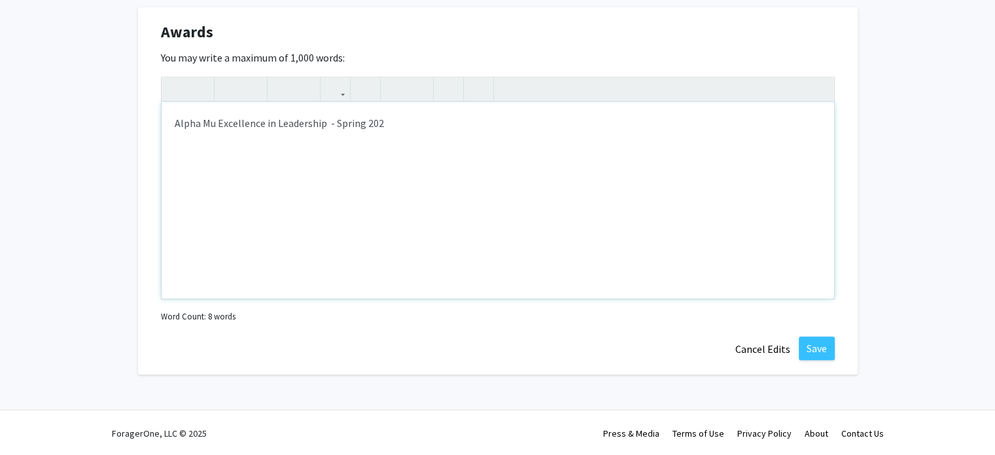
click at [323, 126] on p "Alpha Mu Excellence in Leadership - Spring 202" at bounding box center [498, 123] width 646 height 16
click at [327, 126] on p "Alpha Mu Excellence in Leadership - Spring 202" at bounding box center [498, 123] width 646 height 16
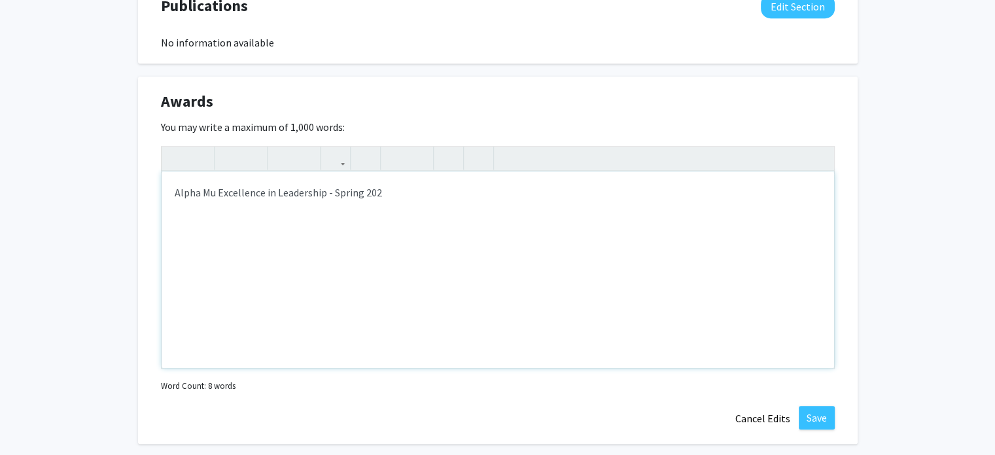
scroll to position [1190, 0]
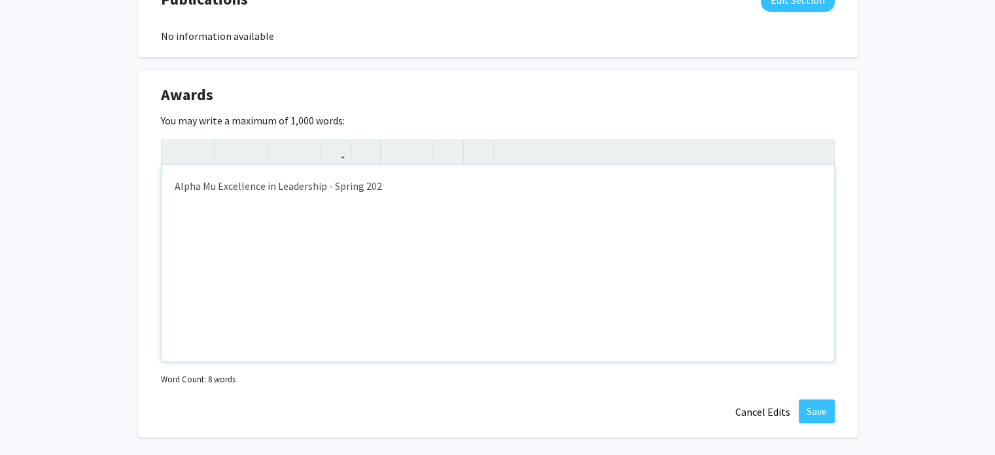
click at [423, 186] on p "Alpha Mu Excellence in Leadership - Spring 202" at bounding box center [498, 186] width 646 height 16
click at [347, 209] on p "Engineering High Honor Roll - Fall 202" at bounding box center [498, 212] width 646 height 16
type textarea "<p>Alpha Mu Excellence in Leadership - Spring 2025</p><p>Engineering High Honor…"
click at [814, 419] on button "Save" at bounding box center [817, 411] width 36 height 24
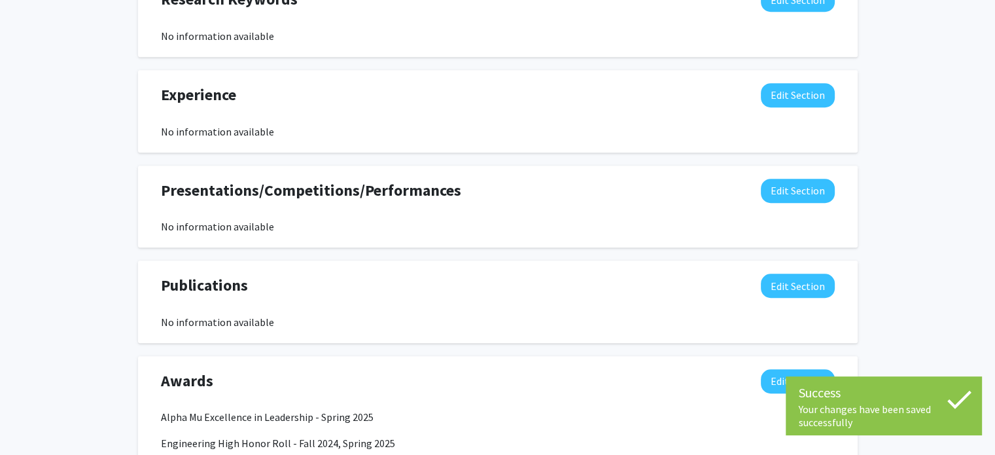
scroll to position [902, 0]
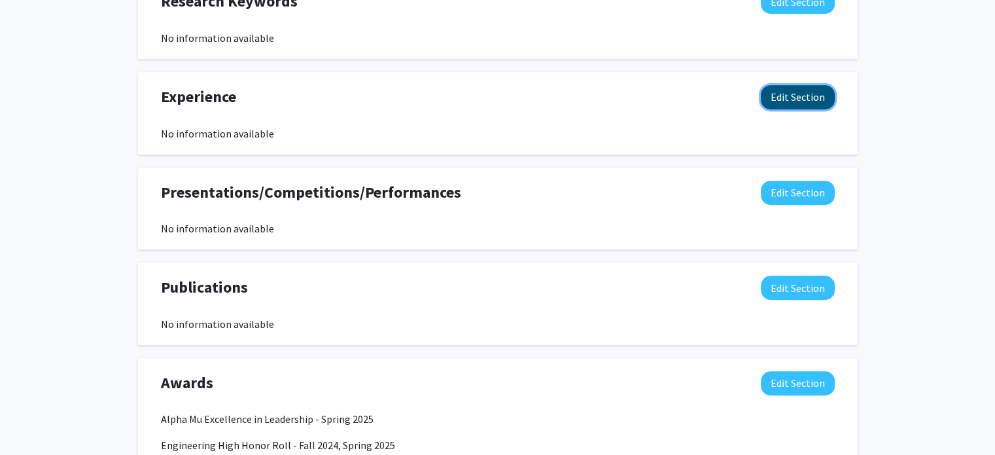
click at [767, 99] on button "Edit Section" at bounding box center [798, 97] width 74 height 24
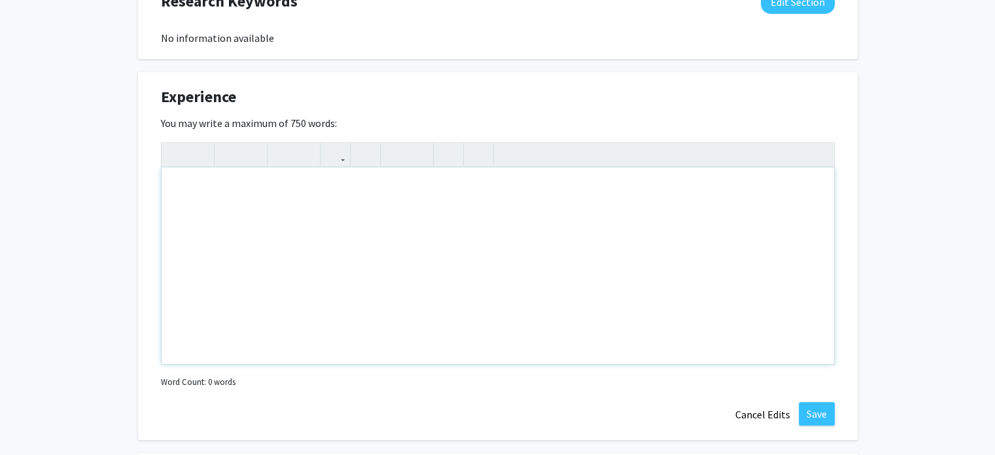
click at [299, 230] on div "Note to users with screen readers: Please deactivate our accessibility plugin f…" at bounding box center [498, 265] width 672 height 196
type textarea "U"
type textarea "Summer Internshi"
click at [390, 143] on use "button" at bounding box center [390, 143] width 0 height 0
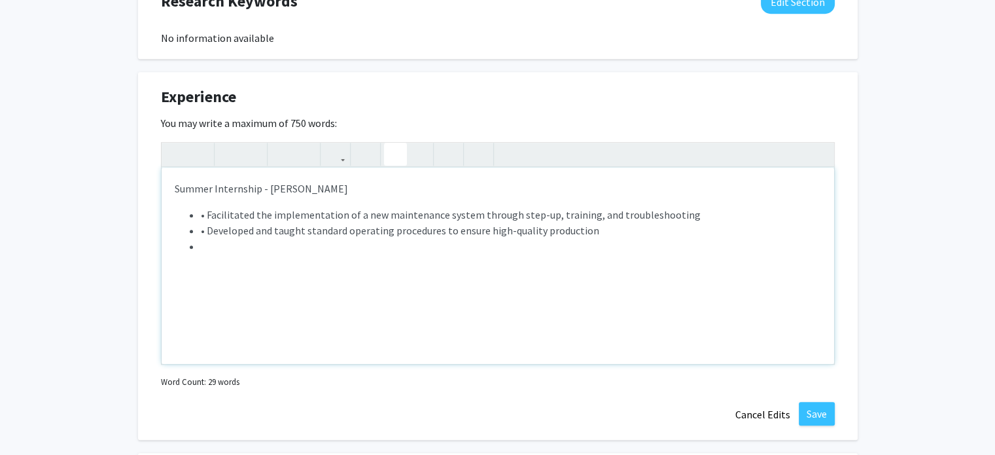
click at [198, 230] on ul "• Facilitated the implementation of a new maintenance system through step-up, t…" at bounding box center [498, 230] width 646 height 47
click at [204, 233] on li "• Developed and taught standard operating procedures to ensure high-quality pro…" at bounding box center [511, 230] width 620 height 16
click at [205, 216] on li "• Facilitated the implementation of a new maintenance system through step-up, t…" at bounding box center [511, 215] width 620 height 16
click at [224, 249] on li "Note to users with screen readers: Please deactivate our accessibility plugin f…" at bounding box center [511, 246] width 620 height 16
click at [259, 188] on p "Summer Internship - [PERSON_NAME]" at bounding box center [498, 189] width 646 height 16
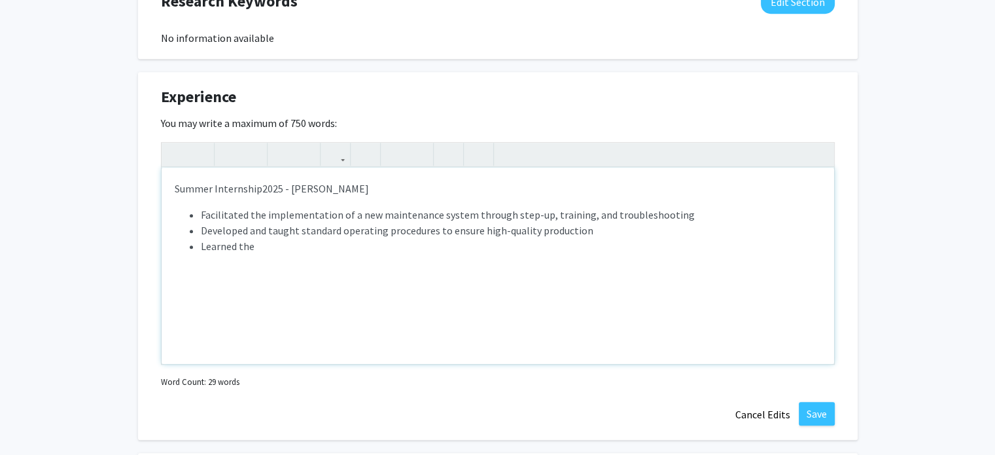
click at [256, 185] on p "Summer Internship2025 - [PERSON_NAME]" at bounding box center [498, 189] width 646 height 16
click at [267, 247] on li "Learned the" at bounding box center [511, 246] width 620 height 16
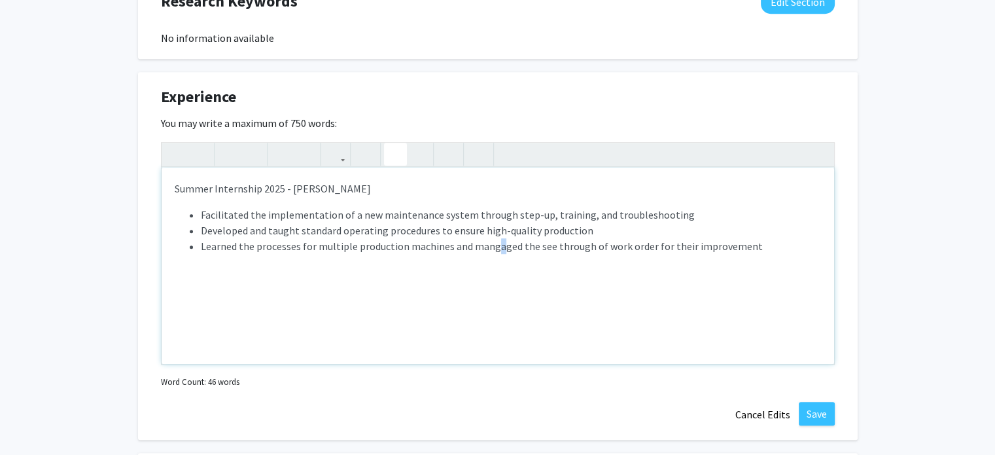
click at [489, 240] on li "Learned the processes for multiple production machines and mangaged the see thr…" at bounding box center [511, 246] width 620 height 16
click at [547, 248] on li "Learned the processes for multiple production machines and managed the see thro…" at bounding box center [511, 246] width 620 height 16
click at [542, 243] on li "Learned the processes for multiple production machines and managed the see thro…" at bounding box center [511, 246] width 620 height 16
click at [638, 245] on li "Learned the processes for multiple production machines and managed the see thro…" at bounding box center [511, 246] width 620 height 16
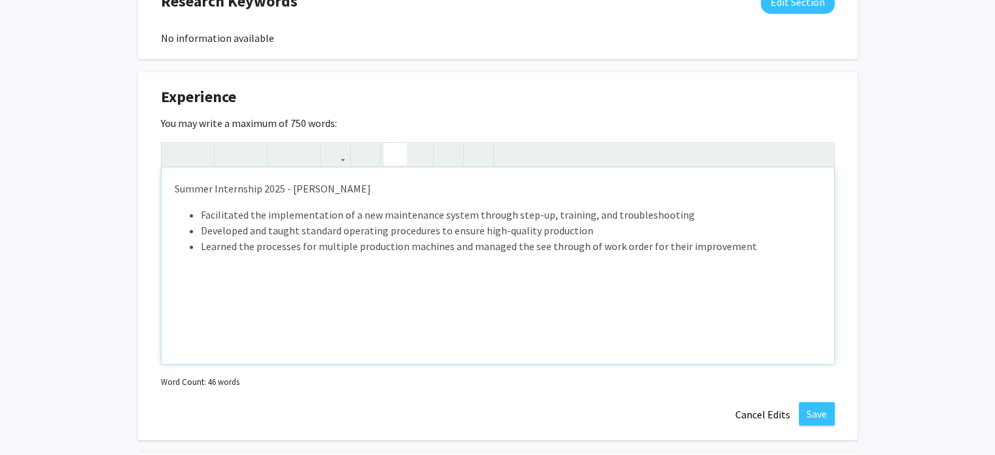
type textarea "<p>Summer Internship 2025 - [PERSON_NAME]</p><p><ul><li>Facilitated the impleme…"
click at [685, 251] on li "Learned the processes for multiple production machines and managed the see thro…" at bounding box center [511, 246] width 620 height 16
click at [659, 224] on li "Developed and taught standard operating procedures to ensure high-quality produ…" at bounding box center [511, 230] width 620 height 16
click at [808, 415] on button "Save" at bounding box center [817, 414] width 36 height 24
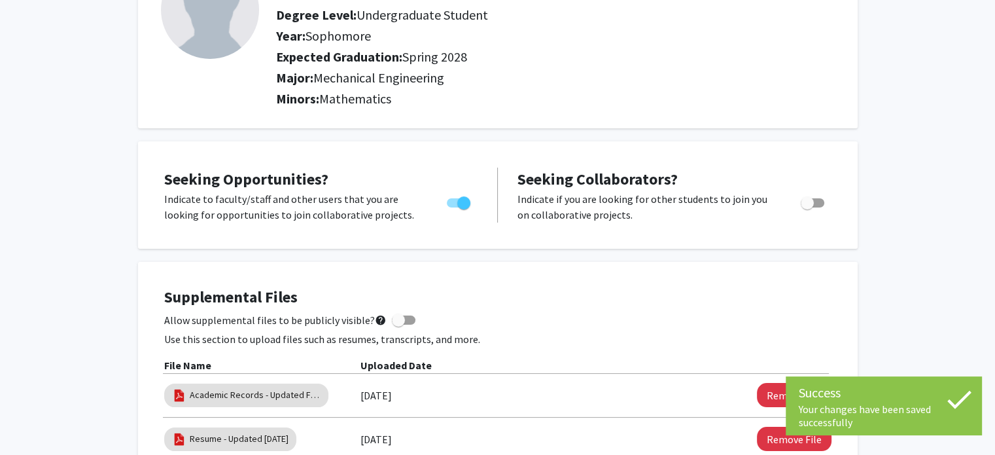
scroll to position [0, 0]
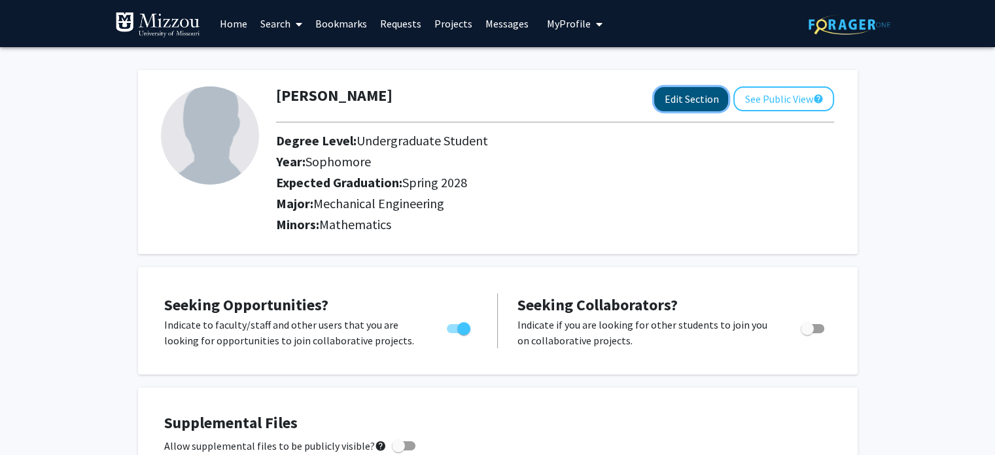
click at [700, 99] on button "Edit Section" at bounding box center [691, 99] width 74 height 24
select select "sophomore"
select select "41: spring_2028"
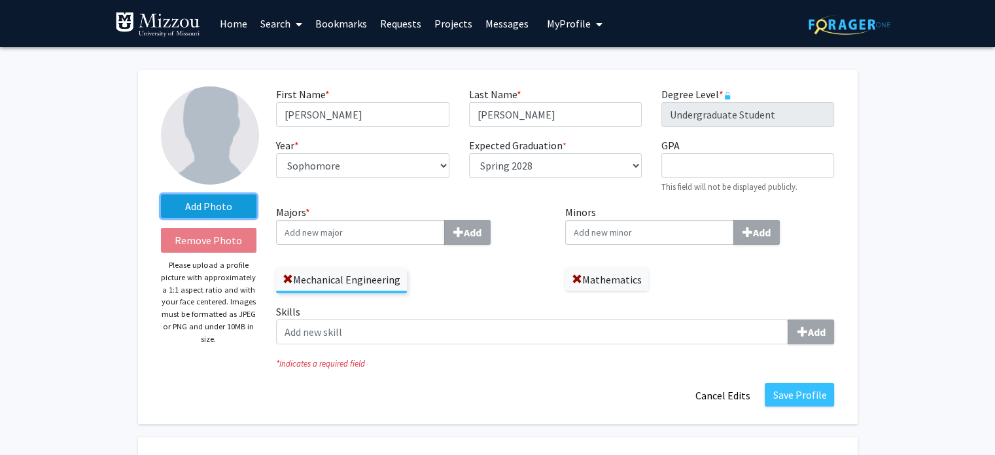
click at [227, 213] on label "Add Photo" at bounding box center [209, 206] width 96 height 24
click at [0, 0] on input "Add Photo" at bounding box center [0, 0] width 0 height 0
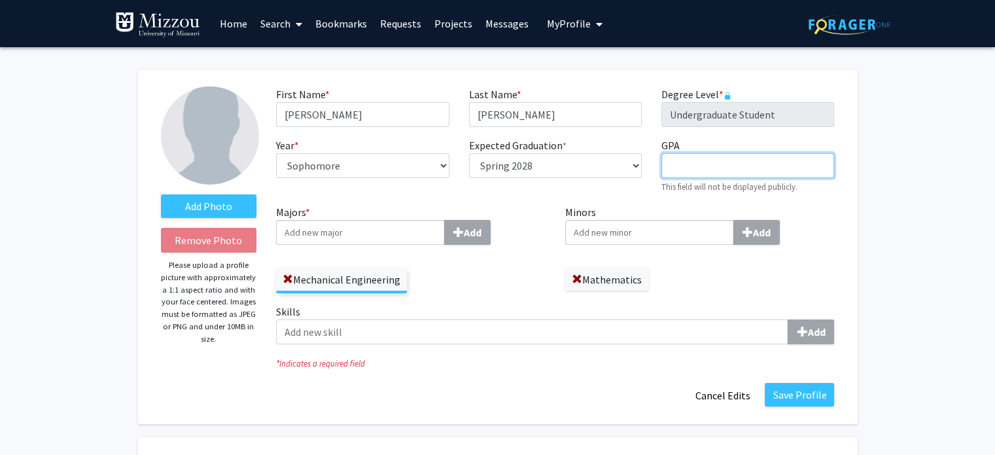
click at [718, 163] on input "GPA required" at bounding box center [747, 165] width 173 height 25
type input "3.67"
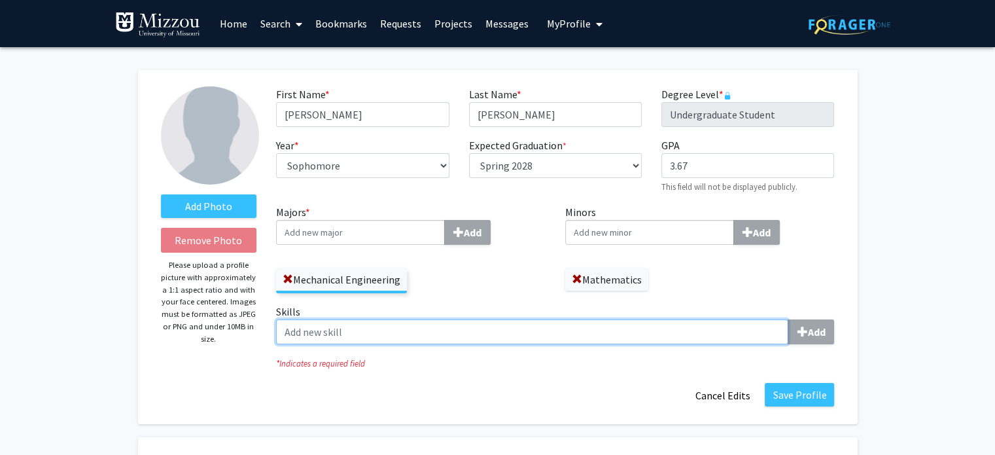
click at [543, 339] on input "Skills Add" at bounding box center [532, 331] width 512 height 25
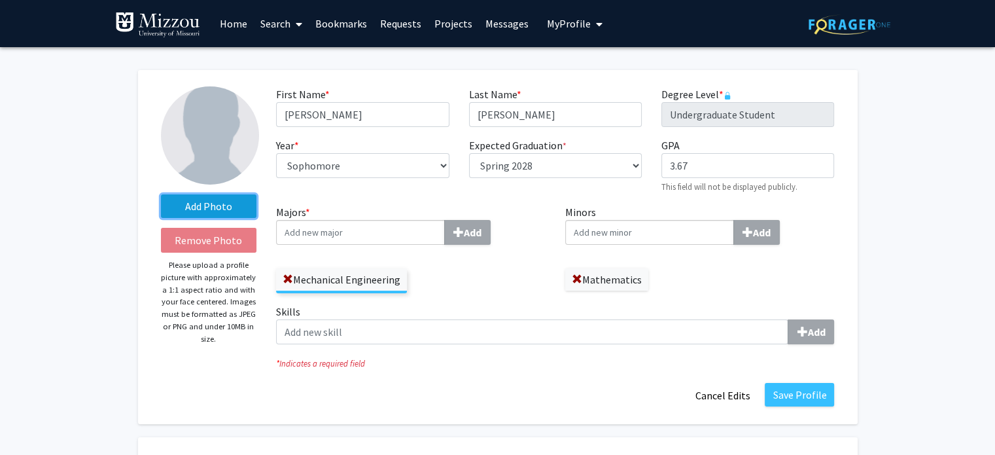
click at [196, 198] on label "Add Photo" at bounding box center [209, 206] width 96 height 24
click at [0, 0] on input "Add Photo" at bounding box center [0, 0] width 0 height 0
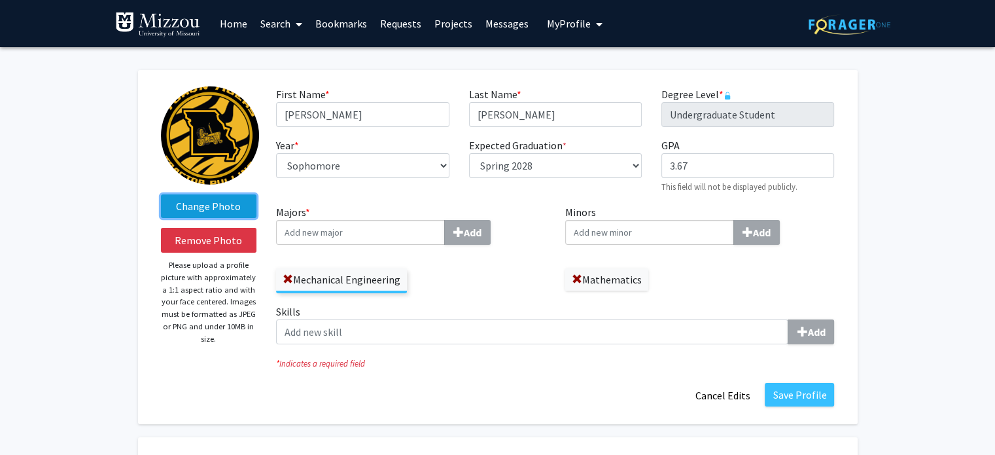
click at [227, 211] on label "Change Photo" at bounding box center [209, 206] width 96 height 24
click at [0, 0] on input "Change Photo" at bounding box center [0, 0] width 0 height 0
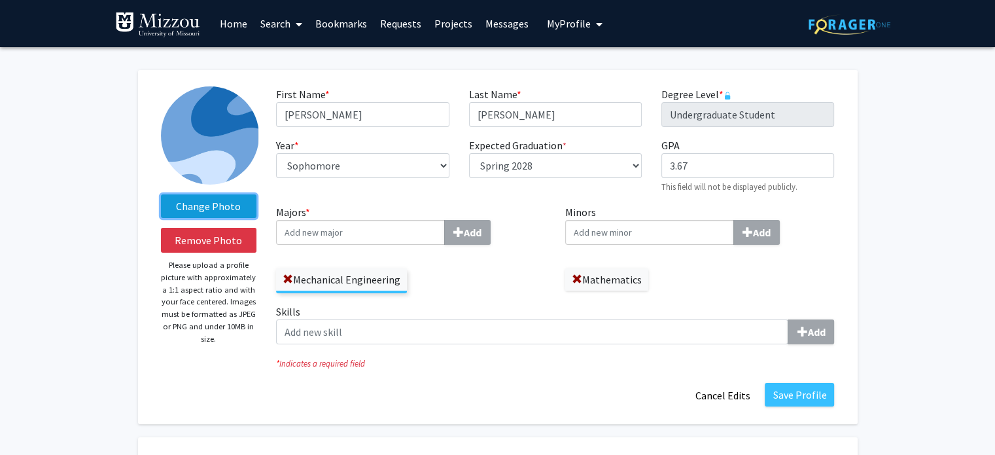
click at [227, 207] on label "Change Photo" at bounding box center [209, 206] width 96 height 24
click at [0, 0] on input "Change Photo" at bounding box center [0, 0] width 0 height 0
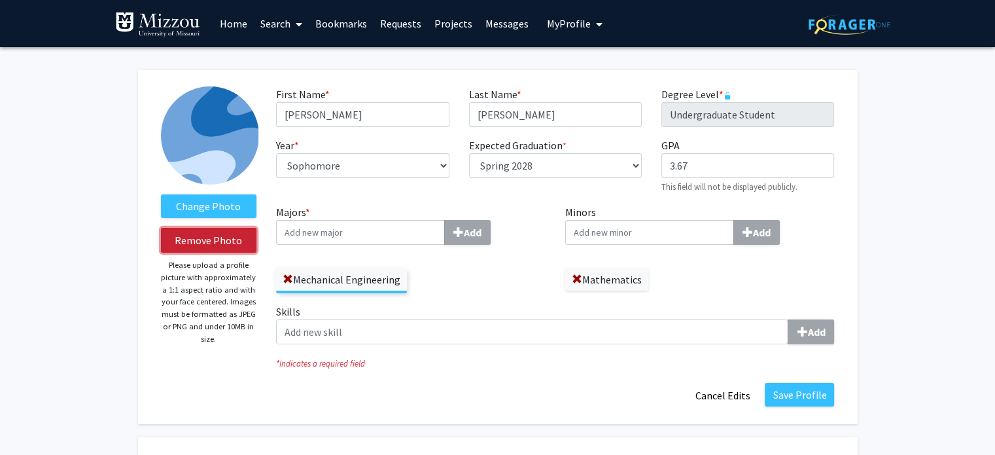
click at [220, 243] on button "Remove Photo" at bounding box center [209, 240] width 96 height 25
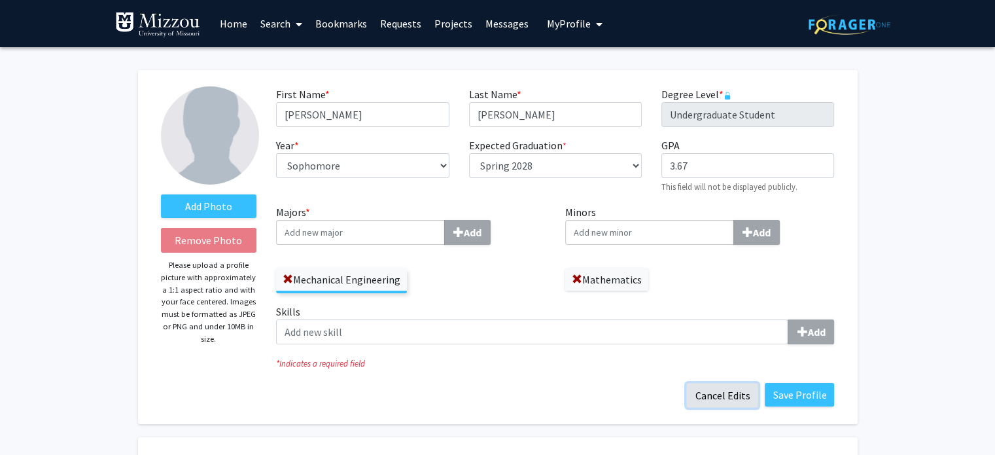
click at [725, 390] on button "Cancel Edits" at bounding box center [722, 395] width 72 height 25
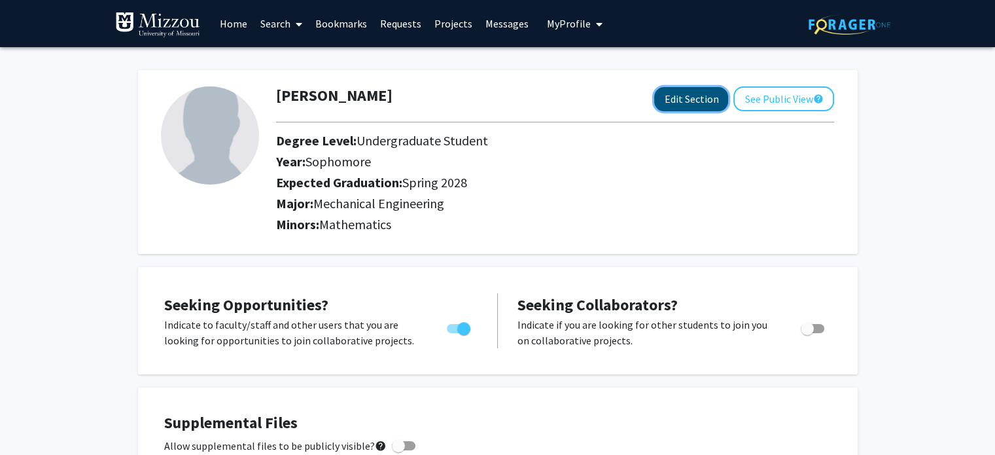
click at [693, 106] on button "Edit Section" at bounding box center [691, 99] width 74 height 24
select select "sophomore"
select select "41: spring_2028"
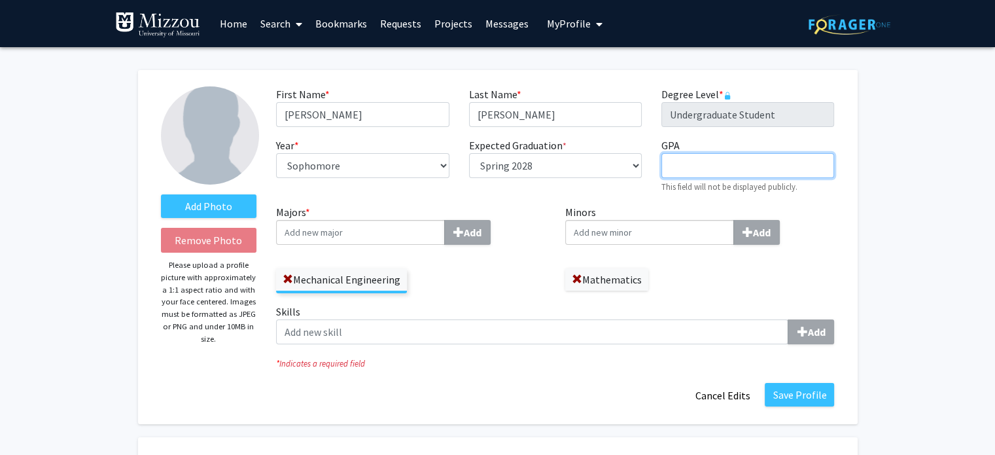
click at [704, 167] on input "GPA required" at bounding box center [747, 165] width 173 height 25
type input "3.67"
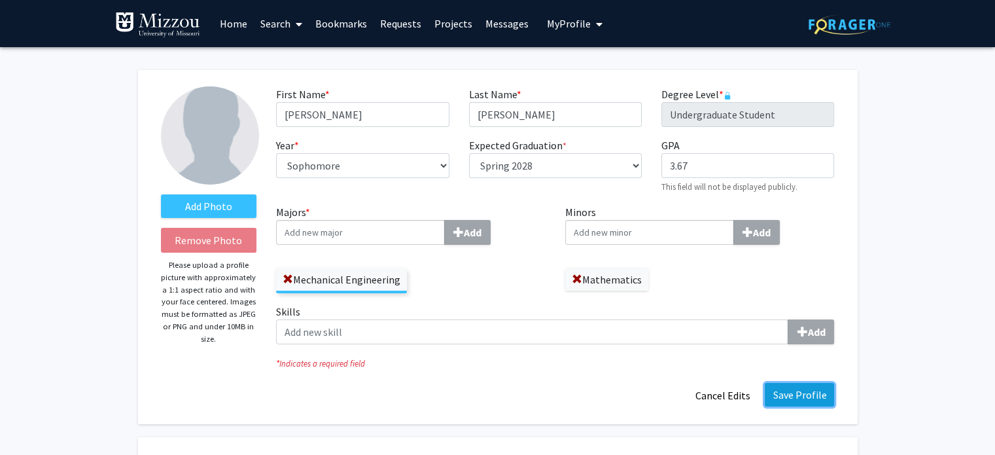
click at [809, 402] on button "Save Profile" at bounding box center [799, 395] width 69 height 24
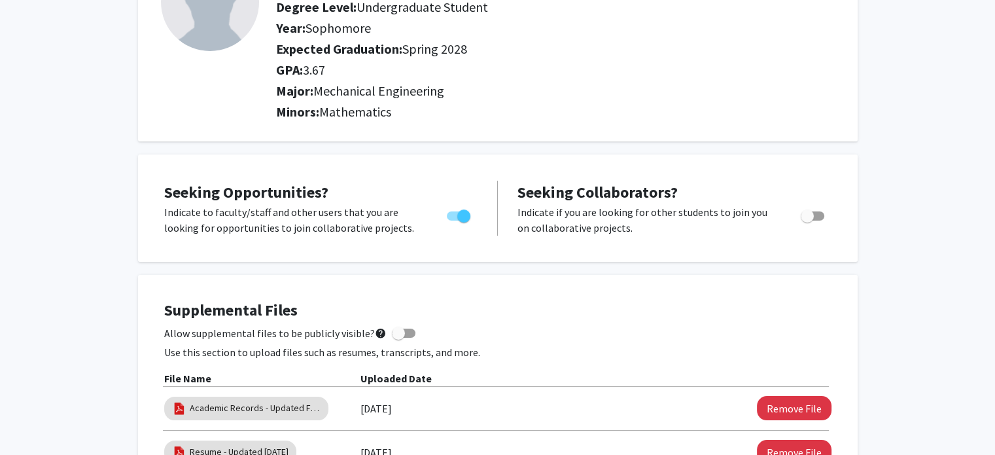
scroll to position [152, 0]
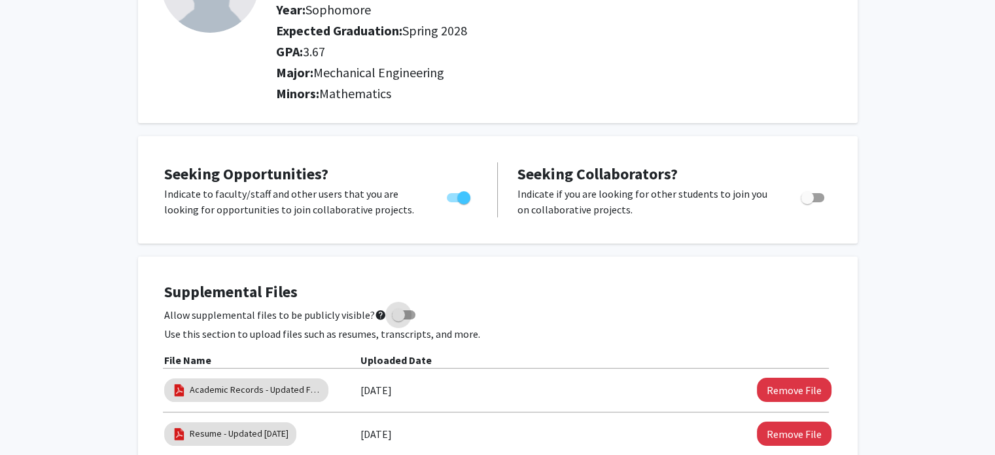
click at [392, 311] on span at bounding box center [398, 314] width 13 height 13
click at [398, 319] on input "Allow supplemental files to be publicly visible? help" at bounding box center [398, 319] width 1 height 1
checkbox input "true"
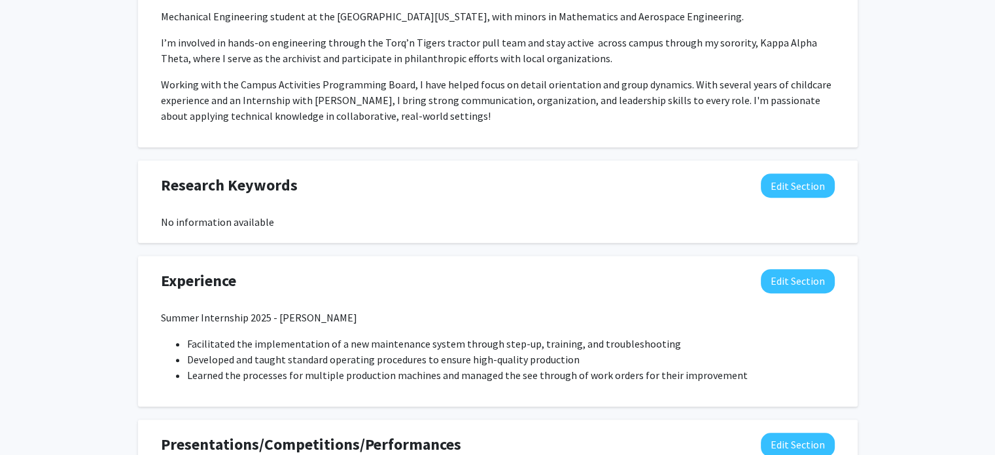
scroll to position [742, 0]
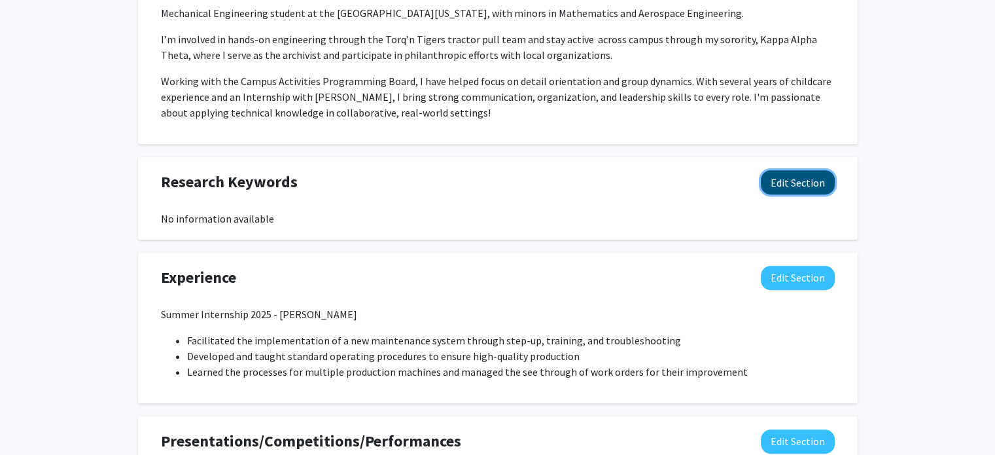
click at [819, 178] on button "Edit Section" at bounding box center [798, 182] width 74 height 24
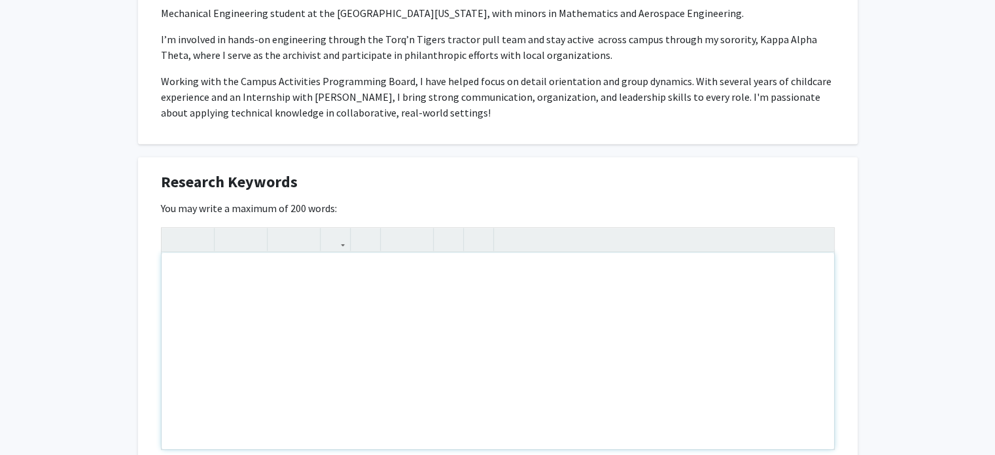
click at [424, 288] on div "Note to users with screen readers: Please deactivate our accessibility plugin f…" at bounding box center [498, 350] width 672 height 196
type textarea "Manuacturing &amp; Desig"
click at [411, 191] on div "Research Keywords Edit Section" at bounding box center [497, 185] width 693 height 30
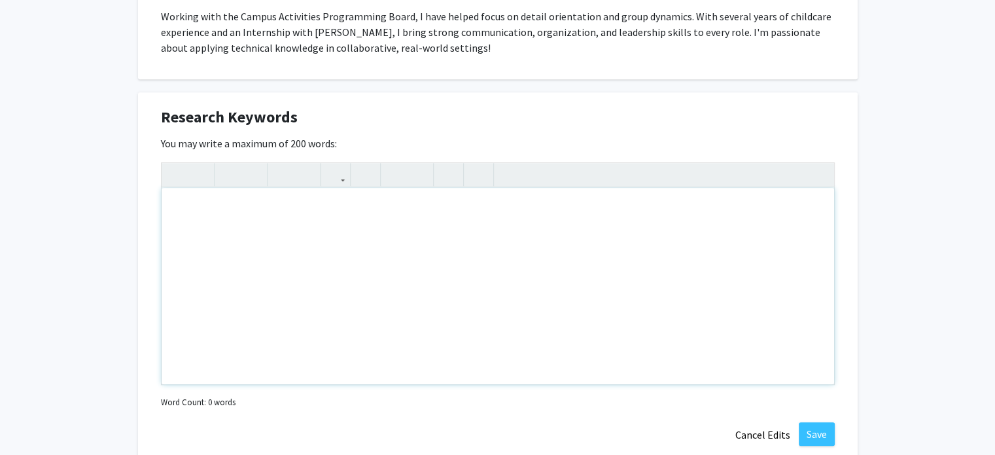
scroll to position [808, 0]
click at [751, 421] on button "Cancel Edits" at bounding box center [763, 433] width 72 height 25
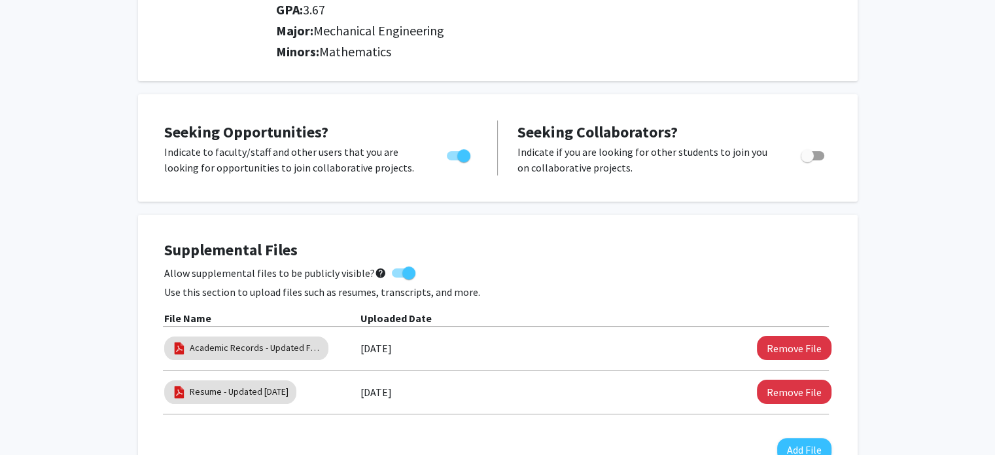
scroll to position [0, 0]
